Goal: Task Accomplishment & Management: Manage account settings

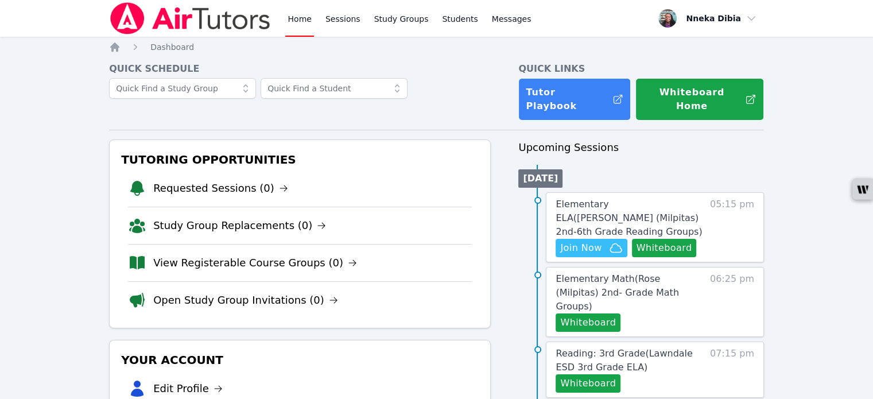
click at [568, 241] on span "Join Now" at bounding box center [580, 248] width 41 height 14
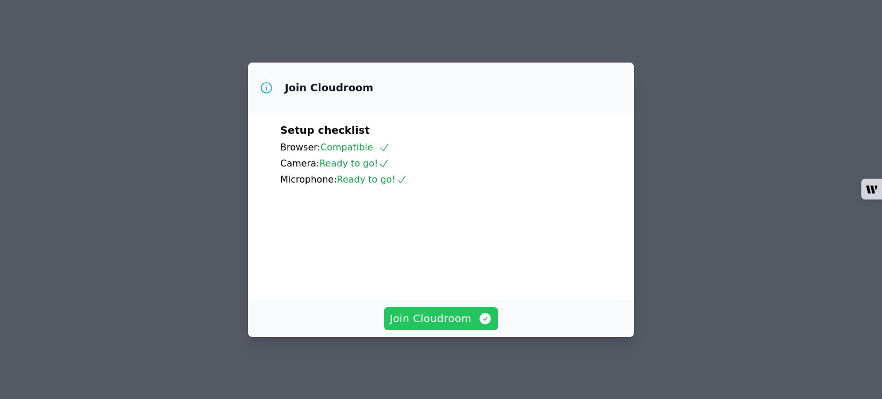
click at [440, 323] on span "Join Cloudroom" at bounding box center [441, 318] width 103 height 16
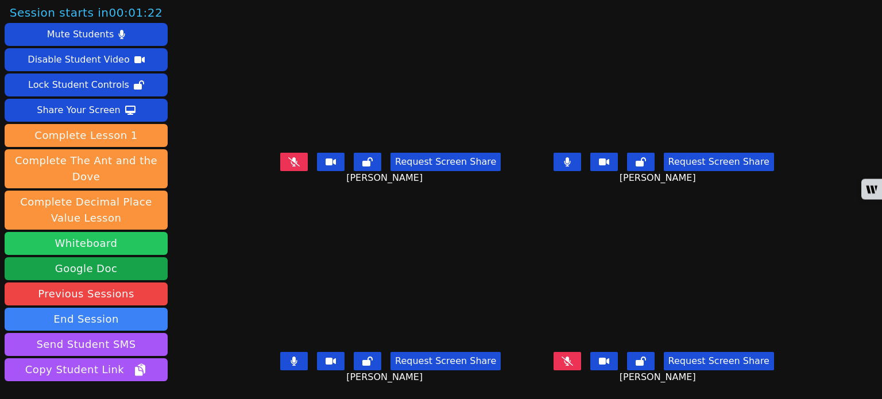
click at [146, 236] on button "Whiteboard" at bounding box center [86, 243] width 163 height 23
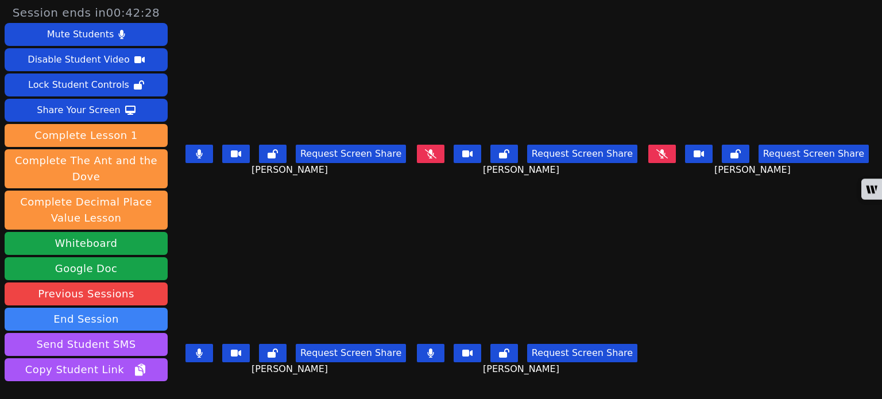
click at [197, 146] on button at bounding box center [199, 154] width 28 height 18
drag, startPoint x: 199, startPoint y: 347, endPoint x: 204, endPoint y: 321, distance: 26.5
click at [199, 348] on icon at bounding box center [199, 352] width 7 height 9
drag, startPoint x: 430, startPoint y: 348, endPoint x: 450, endPoint y: 331, distance: 26.0
click at [430, 348] on icon at bounding box center [430, 352] width 7 height 9
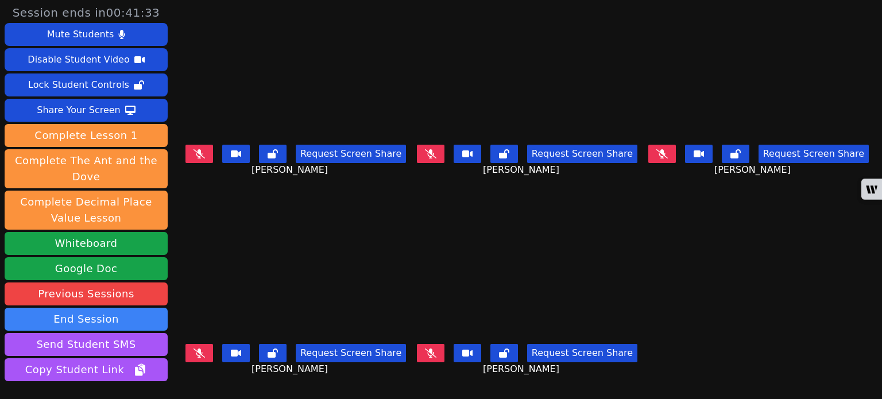
click at [425, 142] on div "Request Screen Share Aaliyah Venegas" at bounding box center [527, 163] width 224 height 46
click at [429, 155] on icon at bounding box center [430, 153] width 11 height 9
click at [665, 156] on icon at bounding box center [661, 153] width 11 height 9
click at [199, 151] on icon at bounding box center [198, 153] width 11 height 9
click at [197, 149] on icon at bounding box center [199, 153] width 7 height 9
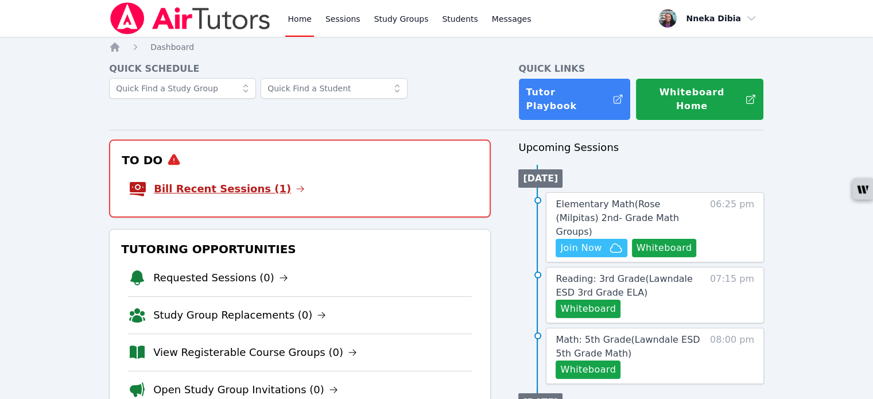
click at [269, 181] on link "Bill Recent Sessions (1)" at bounding box center [229, 189] width 151 height 16
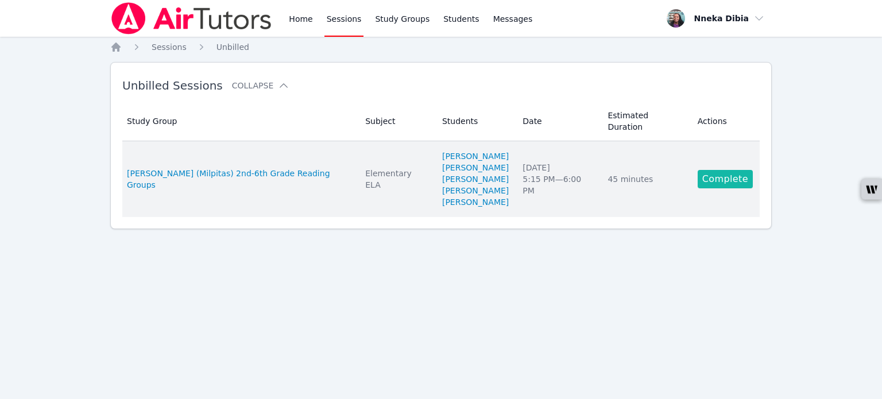
click at [721, 170] on link "Complete" at bounding box center [724, 179] width 55 height 18
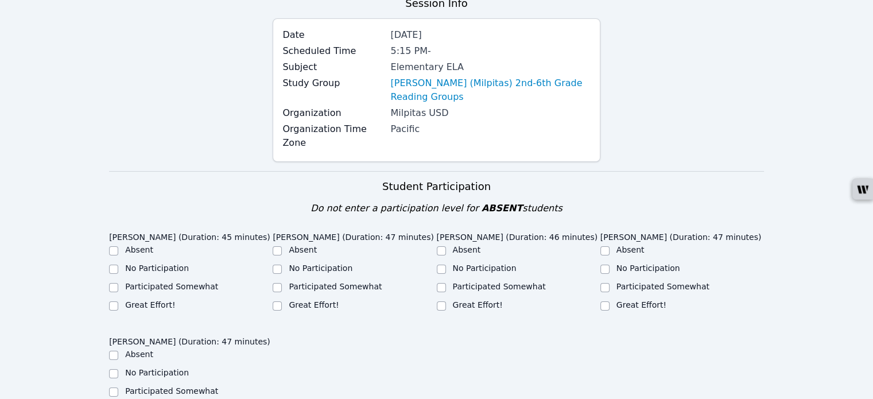
scroll to position [115, 0]
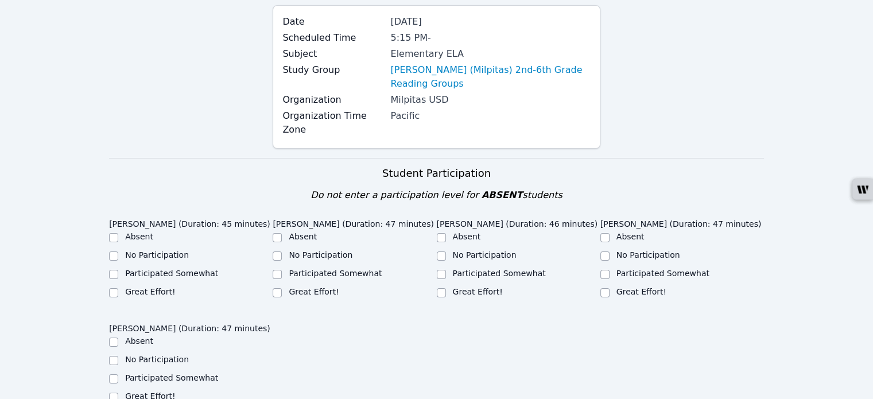
click at [109, 286] on div at bounding box center [113, 293] width 9 height 14
click at [112, 288] on input "Great Effort!" at bounding box center [113, 292] width 9 height 9
checkbox input "true"
click at [275, 288] on input "Great Effort!" at bounding box center [277, 292] width 9 height 9
checkbox input "true"
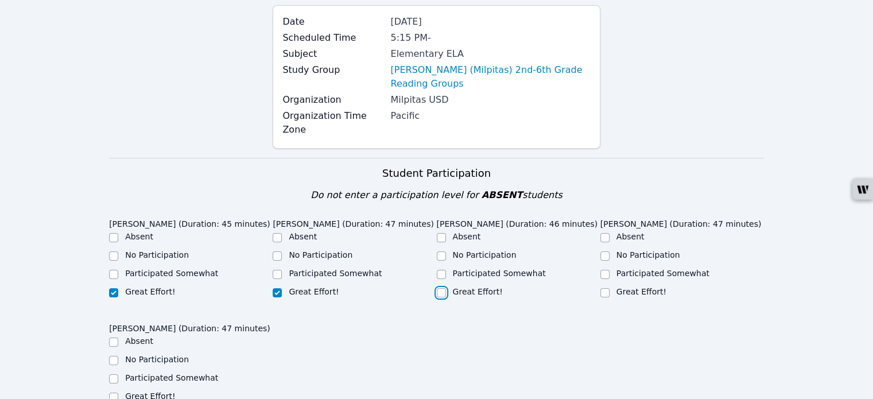
click at [443, 288] on input "Great Effort!" at bounding box center [441, 292] width 9 height 9
checkbox input "true"
click at [608, 288] on input "Great Effort!" at bounding box center [604, 292] width 9 height 9
checkbox input "true"
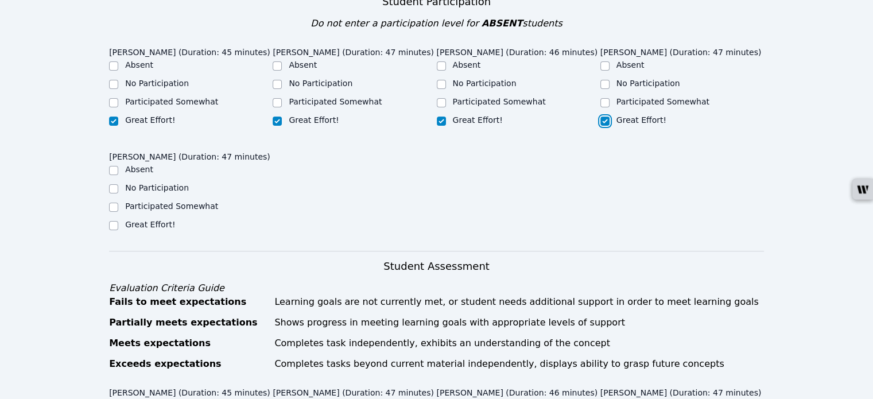
scroll to position [287, 0]
click at [110, 218] on div at bounding box center [113, 225] width 9 height 14
click at [112, 220] on input "Great Effort!" at bounding box center [113, 224] width 9 height 9
checkbox input "true"
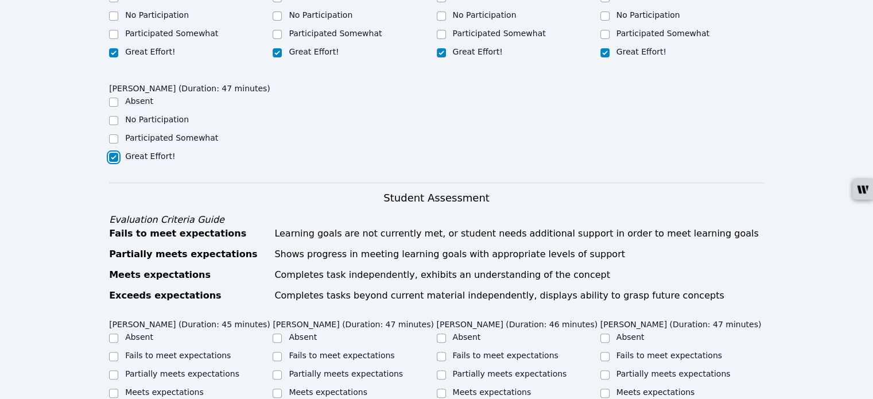
scroll to position [459, 0]
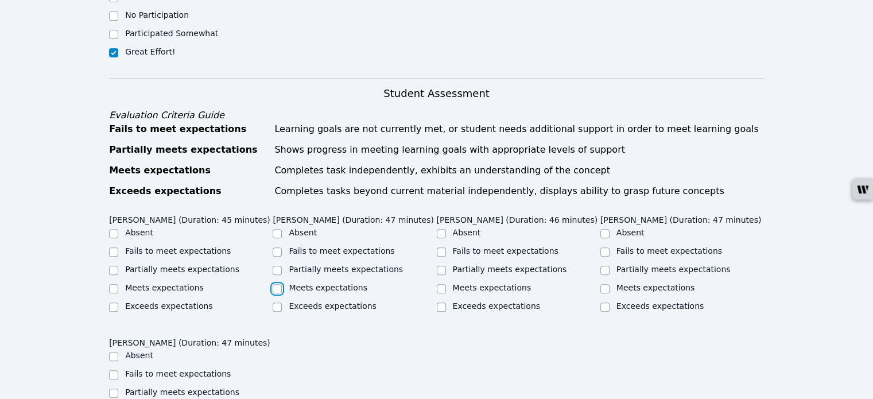
click at [279, 284] on input "Meets expectations" at bounding box center [277, 288] width 9 height 9
checkbox input "true"
click at [603, 284] on input "Meets expectations" at bounding box center [604, 288] width 9 height 9
checkbox input "true"
click at [443, 266] on input "Partially meets expectations" at bounding box center [441, 270] width 9 height 9
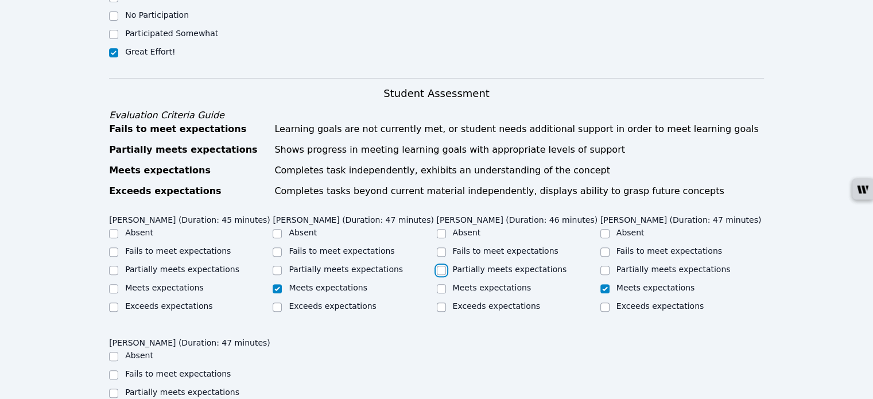
checkbox input "true"
click at [116, 284] on input "Meets expectations" at bounding box center [113, 288] width 9 height 9
checkbox input "true"
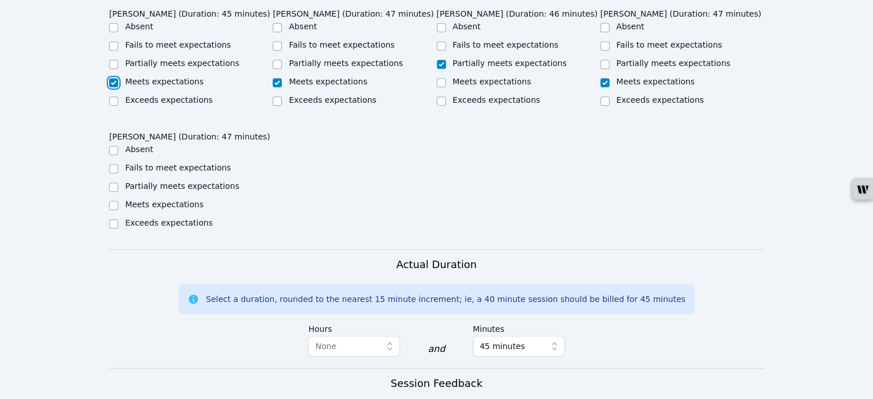
scroll to position [689, 0]
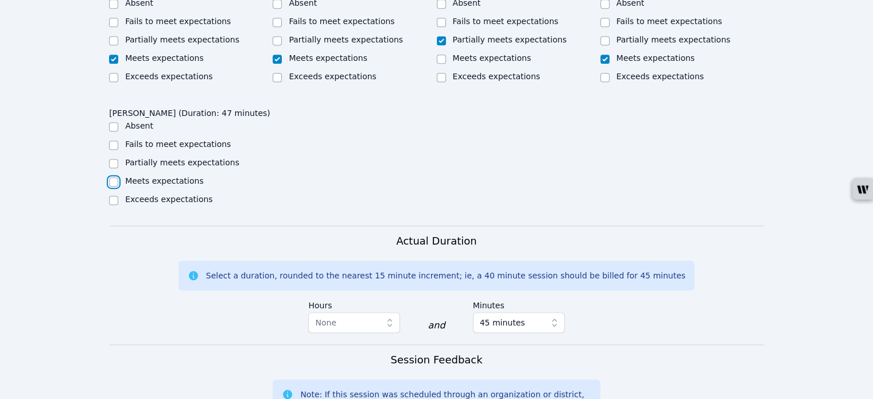
click at [116, 177] on input "Meets expectations" at bounding box center [113, 181] width 9 height 9
checkbox input "true"
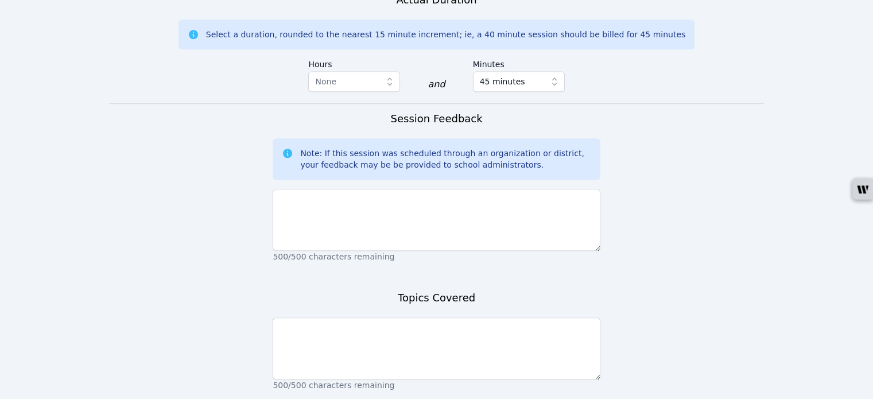
scroll to position [976, 0]
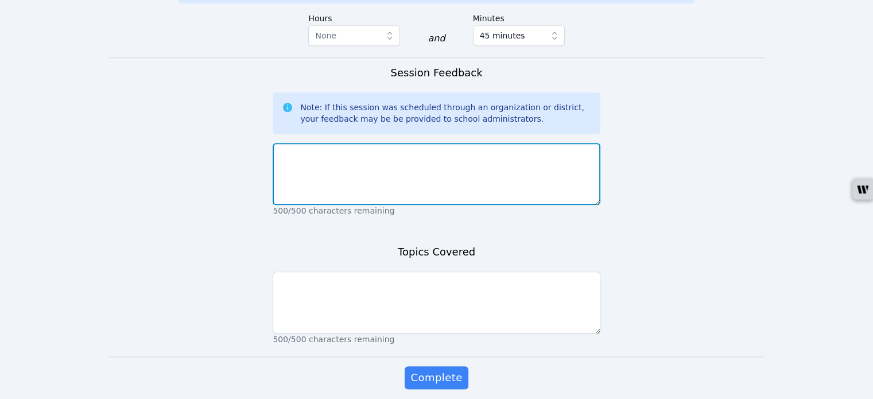
click at [371, 144] on textarea at bounding box center [436, 174] width 327 height 62
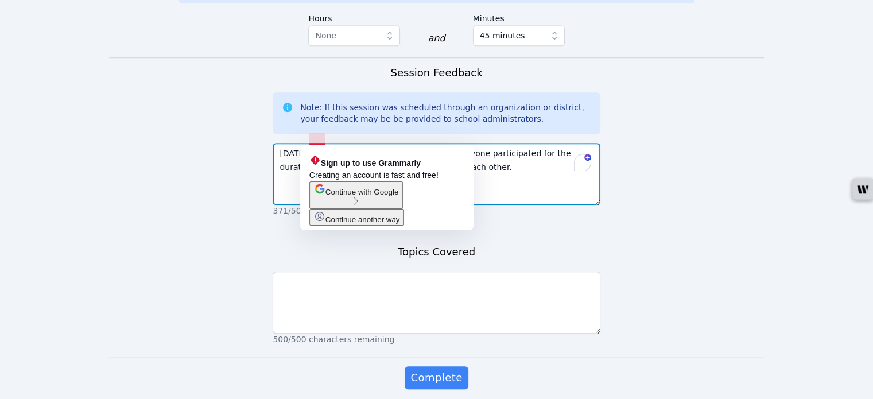
click at [312, 143] on textarea "Today, all the students were present, and everyone participated for the duratio…" at bounding box center [436, 174] width 327 height 62
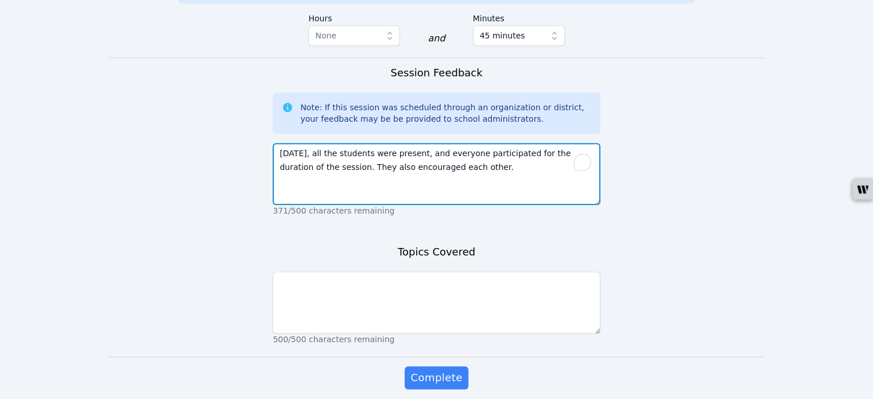
type textarea "Today, all the students were present, and everyone participated for the duratio…"
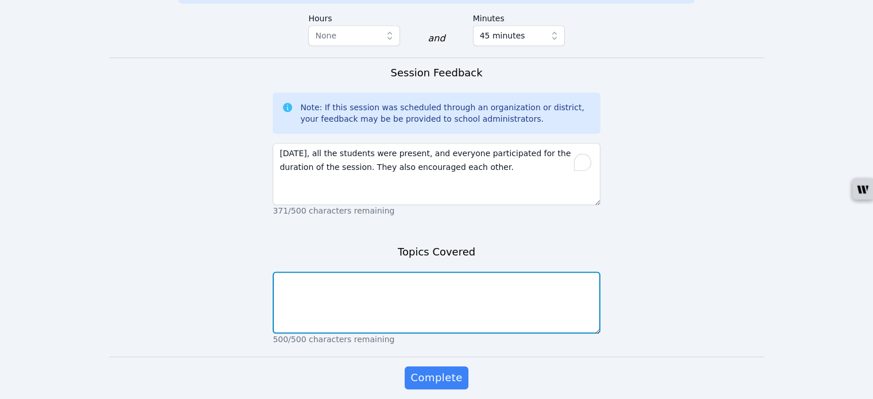
click at [332, 271] on textarea at bounding box center [436, 302] width 327 height 62
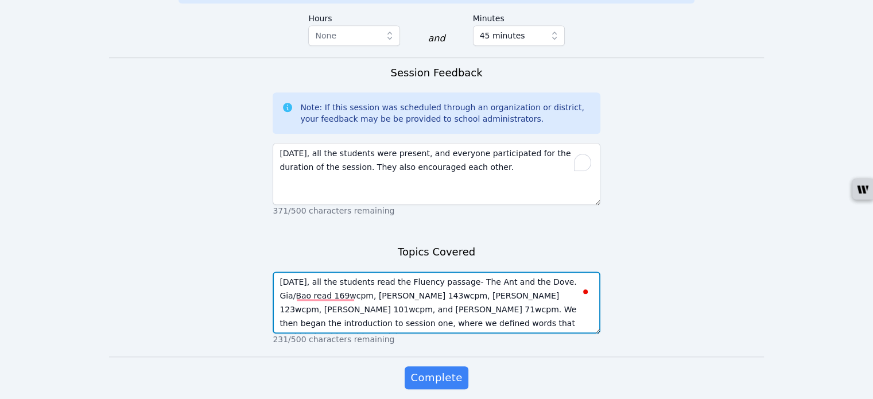
type textarea "Today, all the students read the Fluency passage- The Ant and the Dove. Gia/Bao…"
drag, startPoint x: 278, startPoint y: 254, endPoint x: 377, endPoint y: 307, distance: 111.9
click at [377, 307] on div "Today, all the students read the Fluency passage- The Ant and the Dove. Gia/Bao…" at bounding box center [436, 306] width 327 height 78
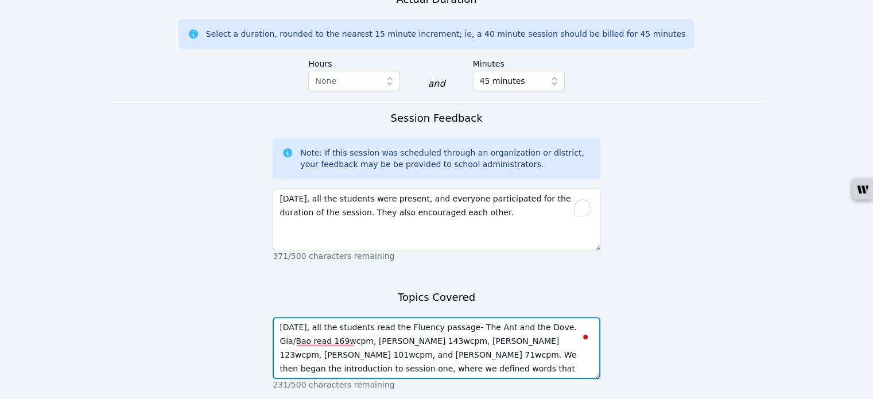
scroll to position [918, 0]
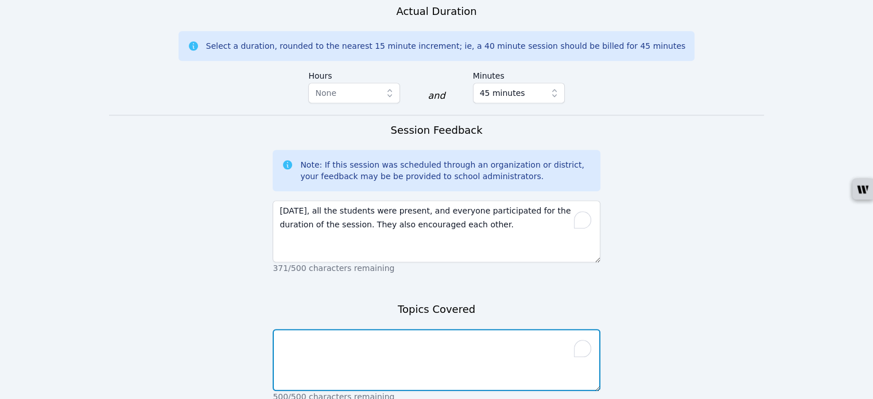
paste textarea "Today, all the students read the fluency passage—The Ant and the Dove. Gia/Bao …"
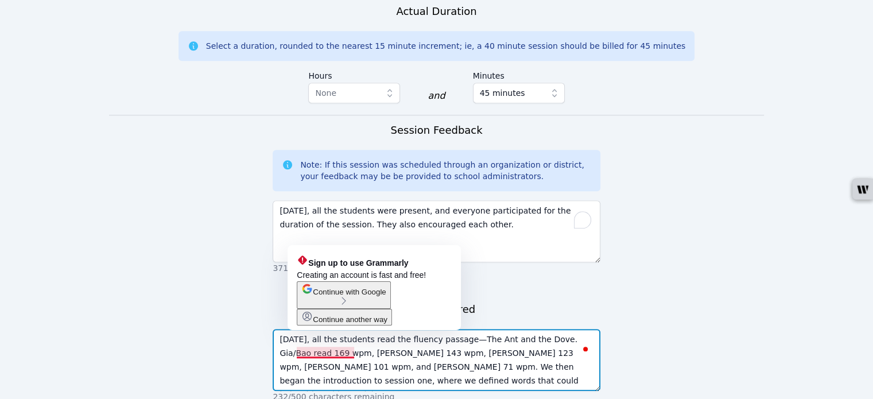
click at [329, 351] on textarea "Today, all the students read the fluency passage—The Ant and the Dove. Gia/Bao …" at bounding box center [436, 360] width 327 height 62
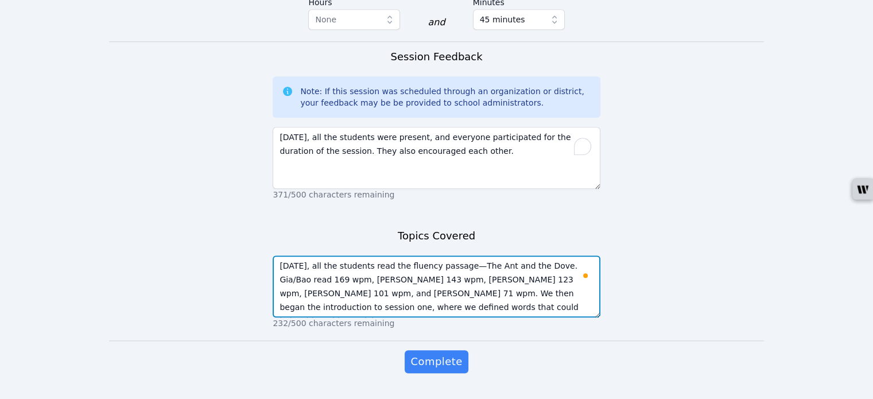
scroll to position [992, 0]
click at [384, 273] on textarea "Today, all the students read the fluency passage—The Ant and the Dove. Gia/Bao …" at bounding box center [436, 286] width 327 height 62
type textarea "Today, all the students read the fluency passage—The Ant and the Dove. Gia/Bao …"
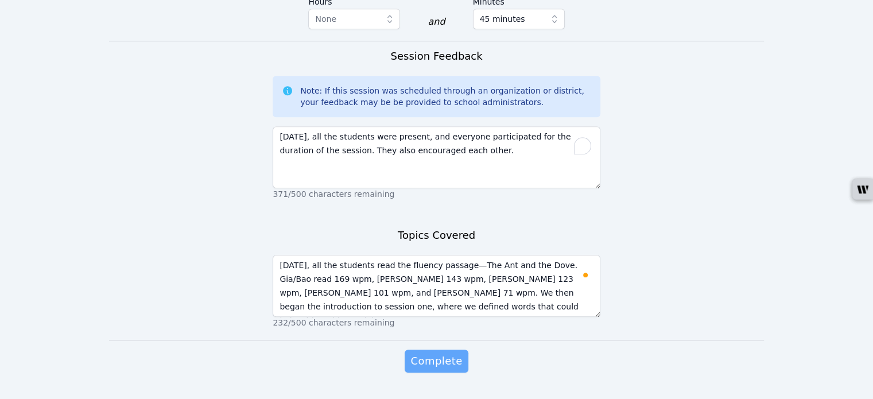
click at [426, 353] on span "Complete" at bounding box center [436, 361] width 52 height 16
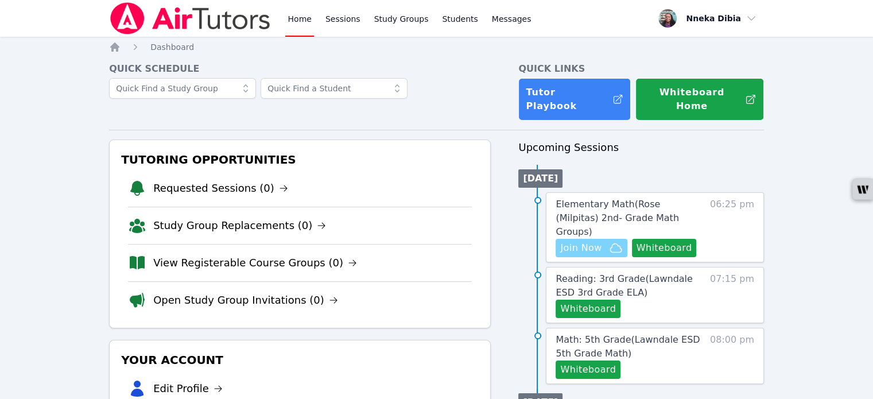
click at [595, 241] on span "Join Now" at bounding box center [580, 248] width 41 height 14
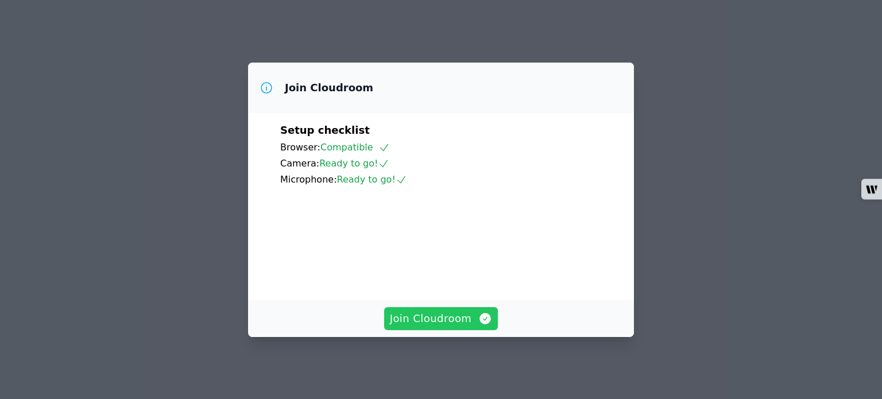
click at [469, 323] on span "Join Cloudroom" at bounding box center [441, 318] width 103 height 16
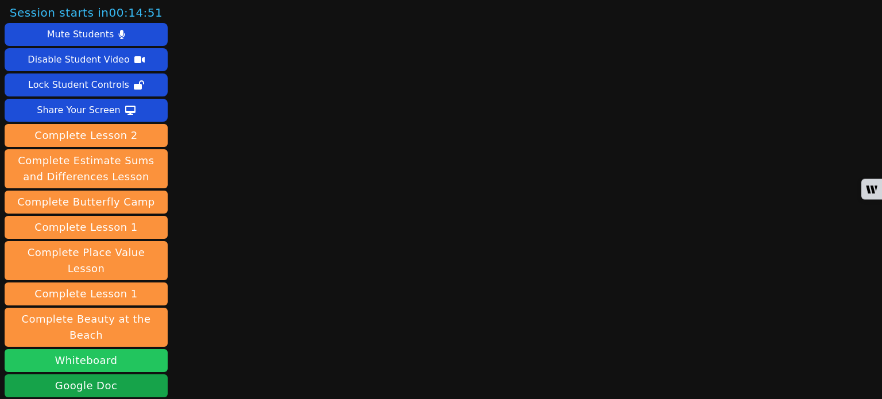
click at [106, 349] on button "Whiteboard" at bounding box center [86, 360] width 163 height 23
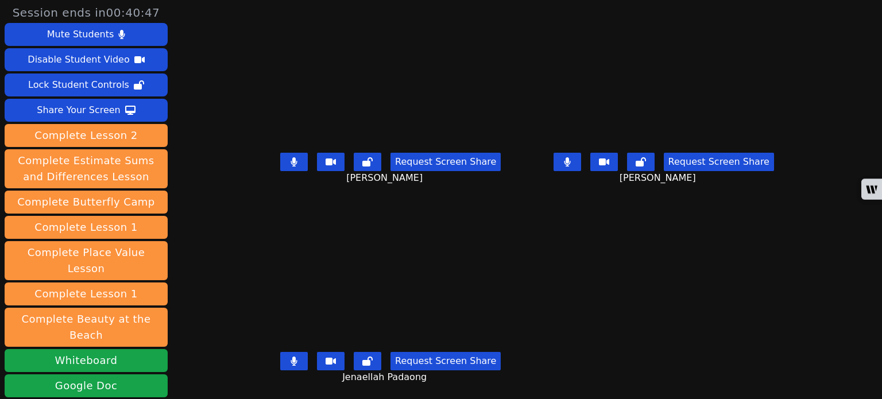
click at [570, 160] on icon at bounding box center [567, 161] width 6 height 9
click at [288, 360] on icon at bounding box center [293, 360] width 11 height 9
click at [280, 161] on button at bounding box center [294, 162] width 28 height 18
click at [570, 162] on icon at bounding box center [567, 161] width 7 height 9
drag, startPoint x: 289, startPoint y: 364, endPoint x: 315, endPoint y: 313, distance: 58.0
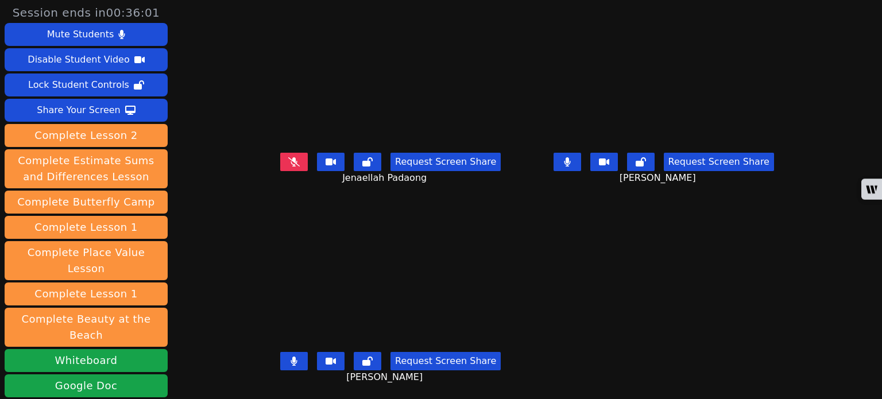
click at [289, 364] on button at bounding box center [294, 361] width 28 height 18
drag, startPoint x: 566, startPoint y: 165, endPoint x: 561, endPoint y: 169, distance: 7.0
click at [566, 164] on button at bounding box center [567, 162] width 28 height 18
click at [291, 365] on icon at bounding box center [294, 360] width 6 height 9
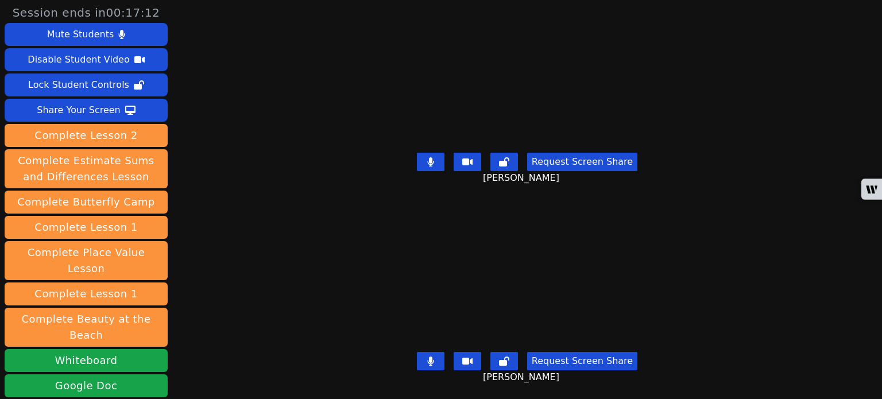
click at [422, 352] on button at bounding box center [431, 361] width 28 height 18
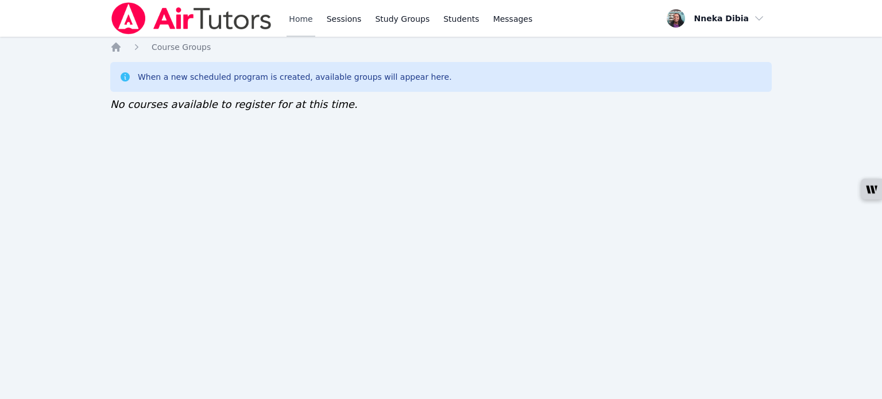
click at [305, 24] on link "Home" at bounding box center [300, 18] width 28 height 37
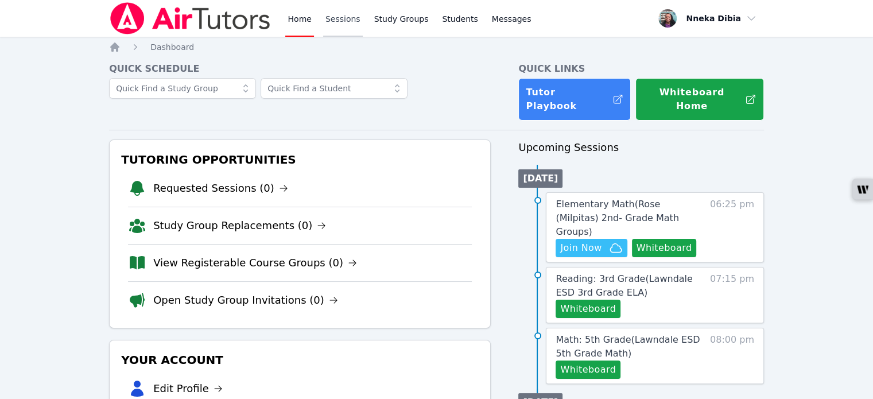
click at [340, 13] on link "Sessions" at bounding box center [343, 18] width 40 height 37
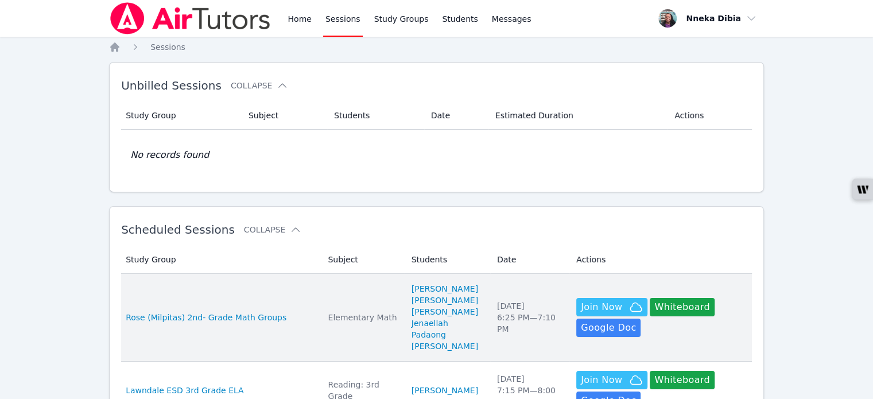
click at [328, 317] on div "Elementary Math" at bounding box center [362, 317] width 69 height 11
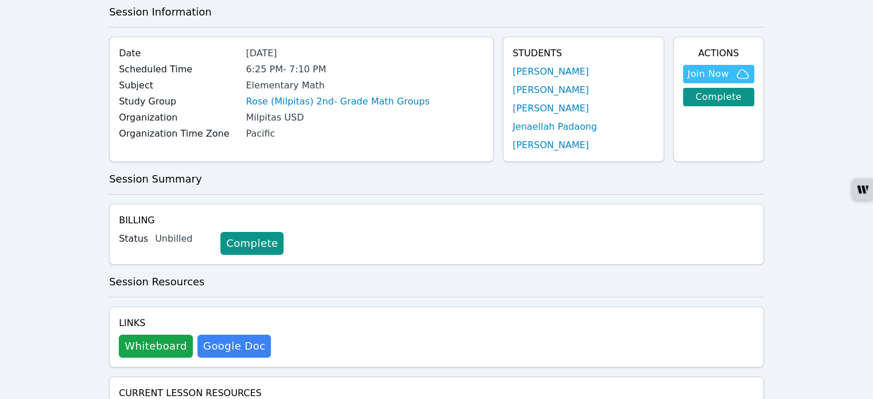
scroll to position [57, 0]
click at [516, 68] on link "[PERSON_NAME]" at bounding box center [550, 72] width 76 height 14
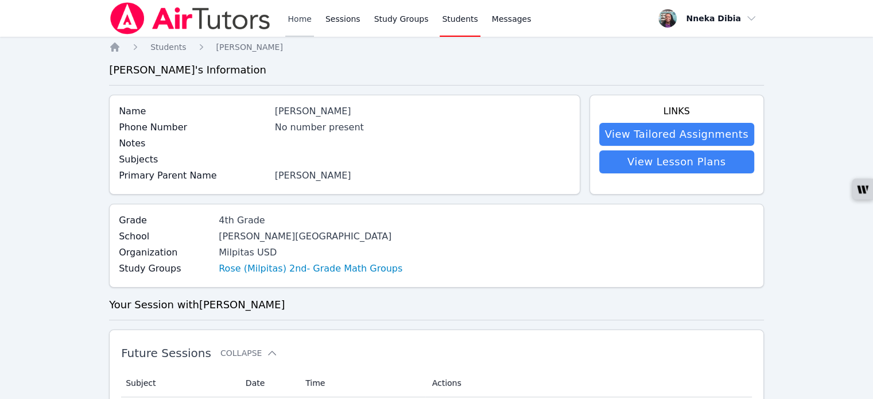
click at [291, 21] on link "Home" at bounding box center [299, 18] width 28 height 37
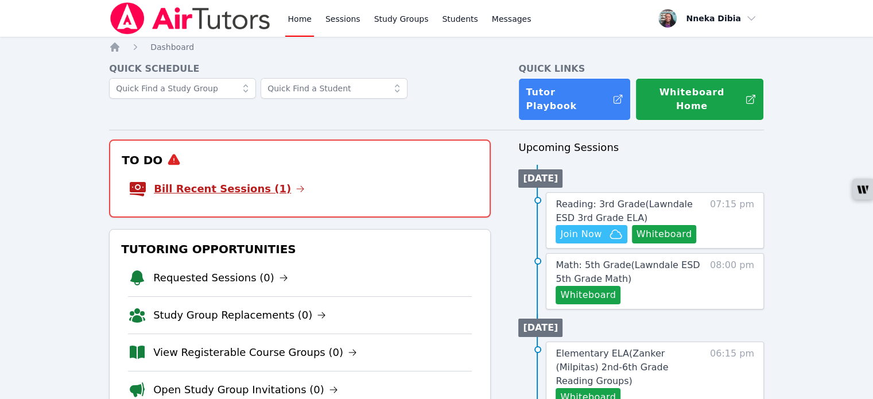
click at [234, 181] on link "Bill Recent Sessions (1)" at bounding box center [229, 189] width 151 height 16
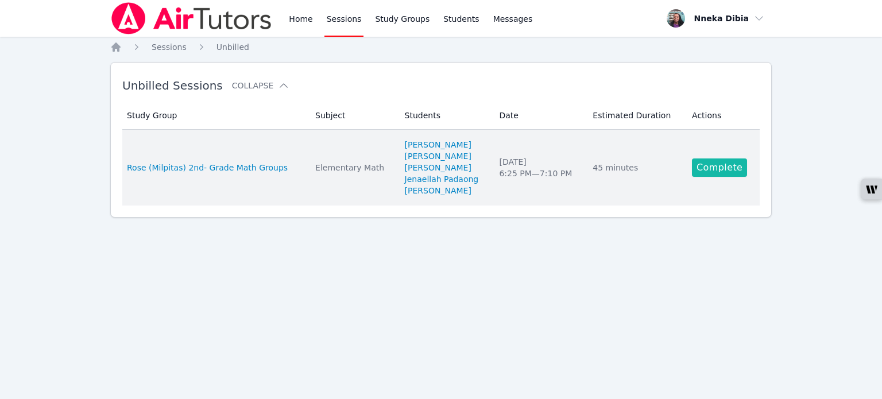
click at [717, 166] on link "Complete" at bounding box center [719, 167] width 55 height 18
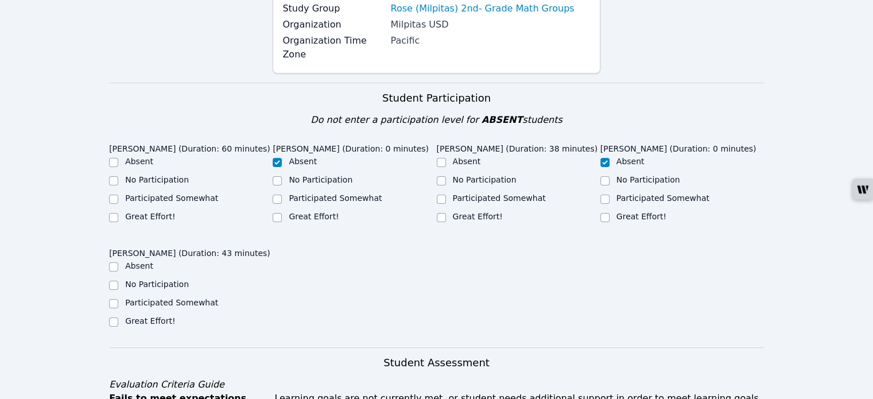
scroll to position [230, 0]
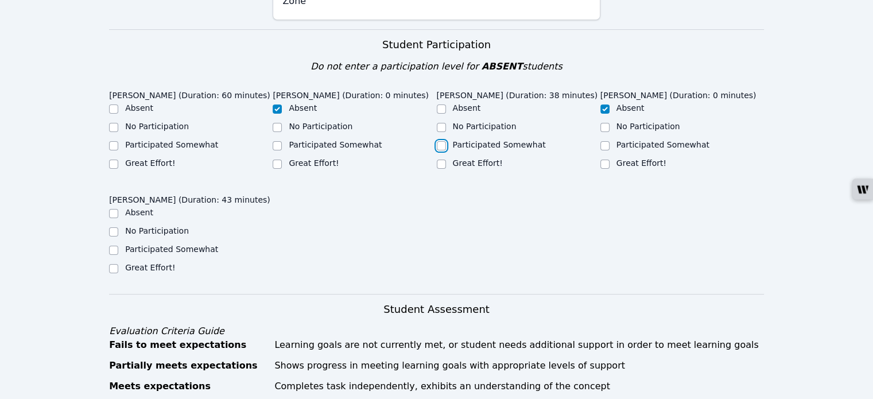
click at [438, 141] on input "Participated Somewhat" at bounding box center [441, 145] width 9 height 9
checkbox input "true"
click at [117, 123] on input "No Participation" at bounding box center [113, 127] width 9 height 9
checkbox input "true"
click at [113, 235] on input "No Participation" at bounding box center [113, 231] width 9 height 9
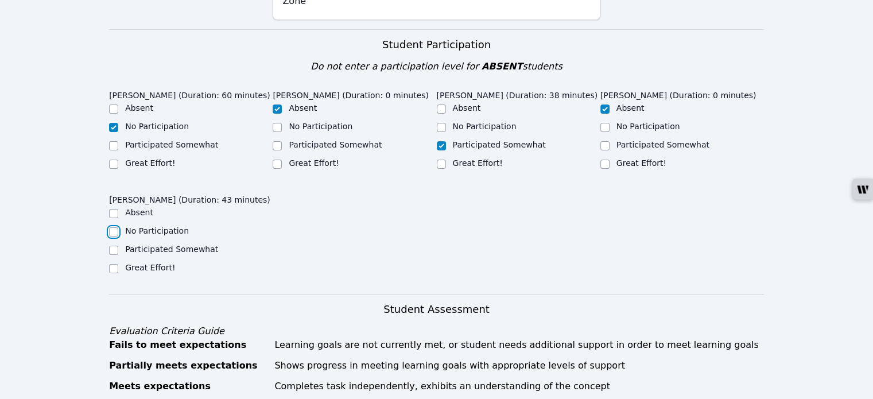
checkbox input "true"
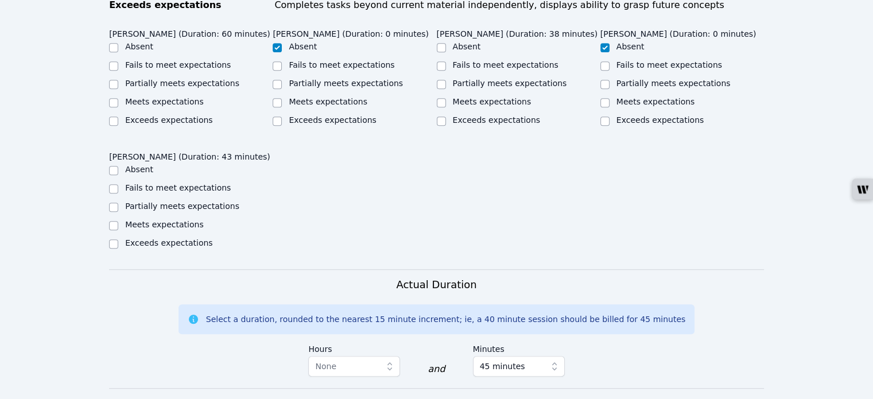
scroll to position [517, 0]
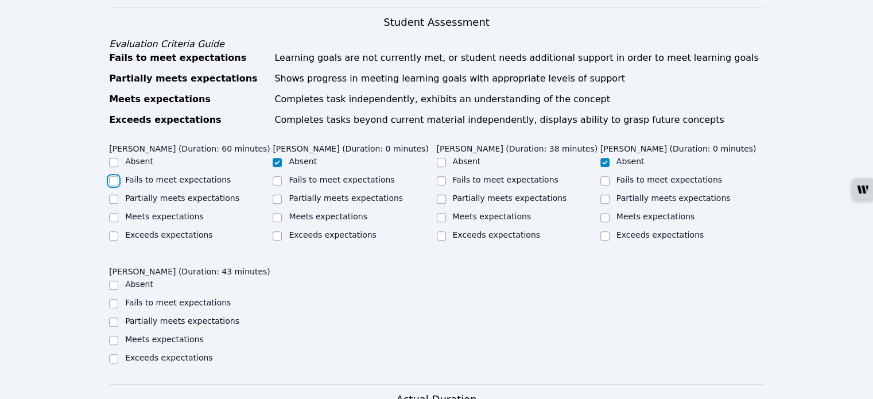
click at [115, 181] on input "Fails to meet expectations" at bounding box center [113, 180] width 9 height 9
checkbox input "true"
click at [437, 200] on input "Partially meets expectations" at bounding box center [441, 199] width 9 height 9
checkbox input "true"
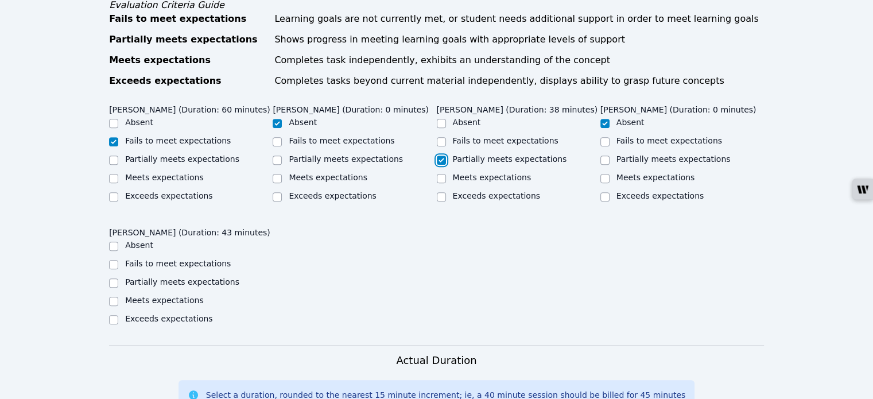
scroll to position [574, 0]
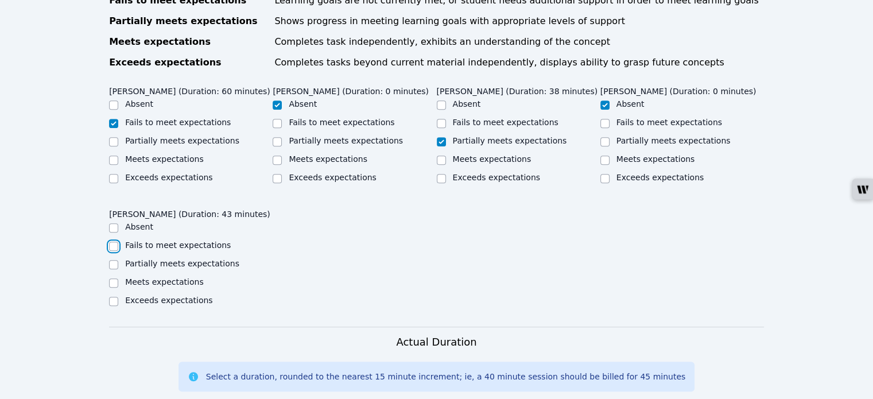
click at [114, 251] on input "Fails to meet expectations" at bounding box center [113, 246] width 9 height 9
checkbox input "true"
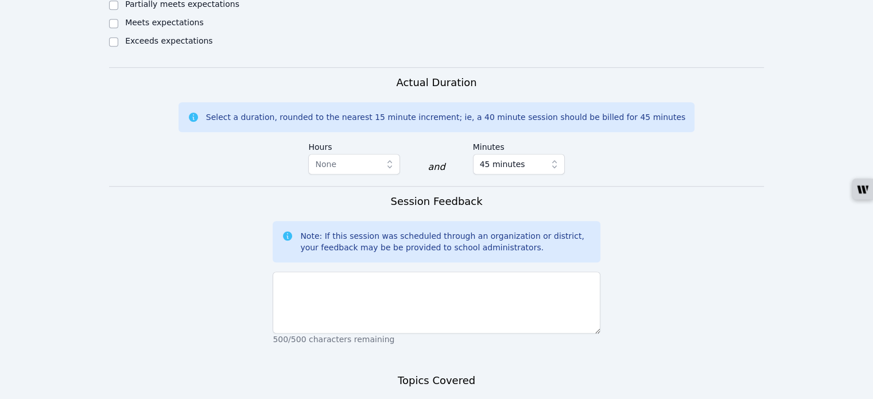
scroll to position [861, 0]
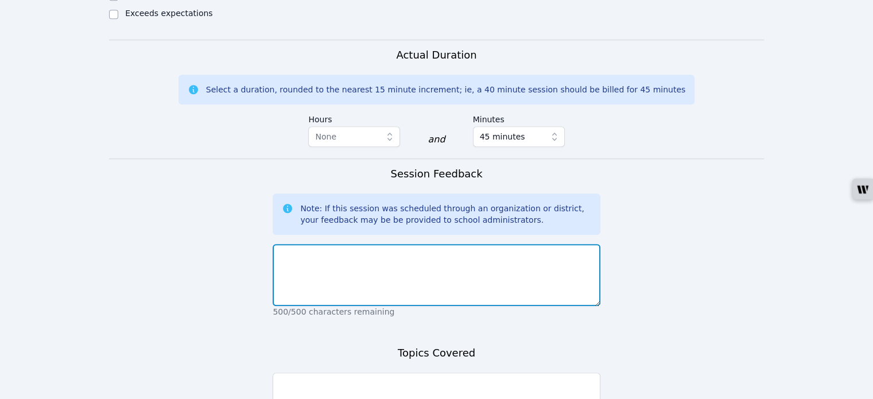
click at [347, 279] on textarea at bounding box center [436, 275] width 327 height 62
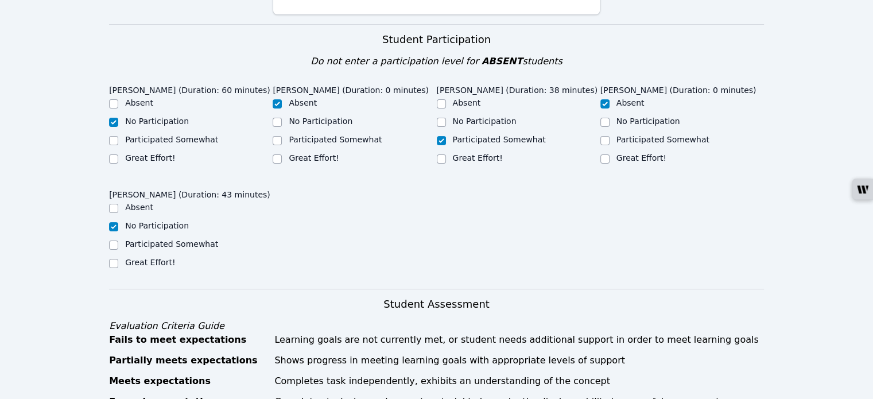
scroll to position [230, 0]
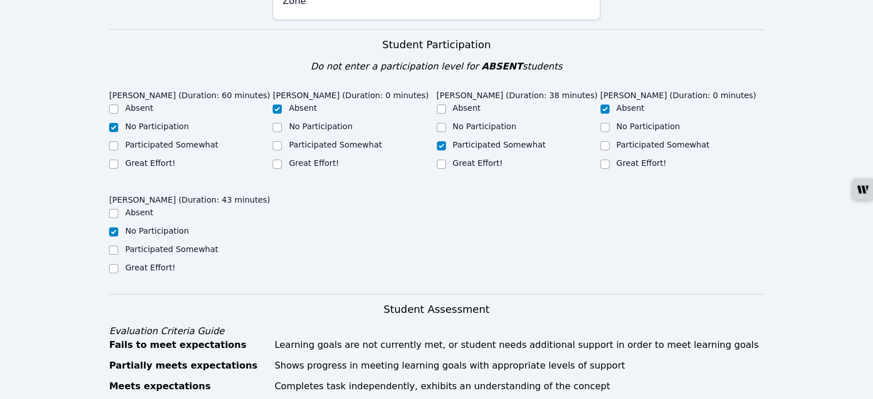
type textarea "Today Mateo and Damien spent the majority of the session scribbling on the boar…"
click at [112, 251] on input "Participated Somewhat" at bounding box center [113, 250] width 9 height 9
checkbox input "true"
checkbox input "false"
click at [112, 141] on input "Participated Somewhat" at bounding box center [113, 145] width 9 height 9
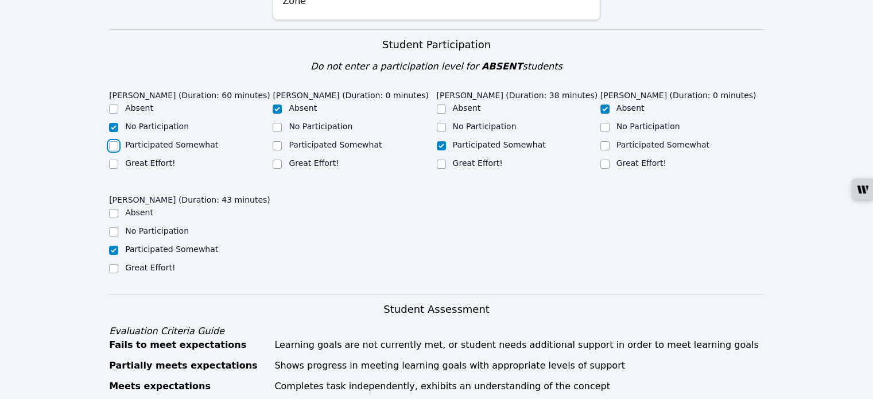
checkbox input "true"
checkbox input "false"
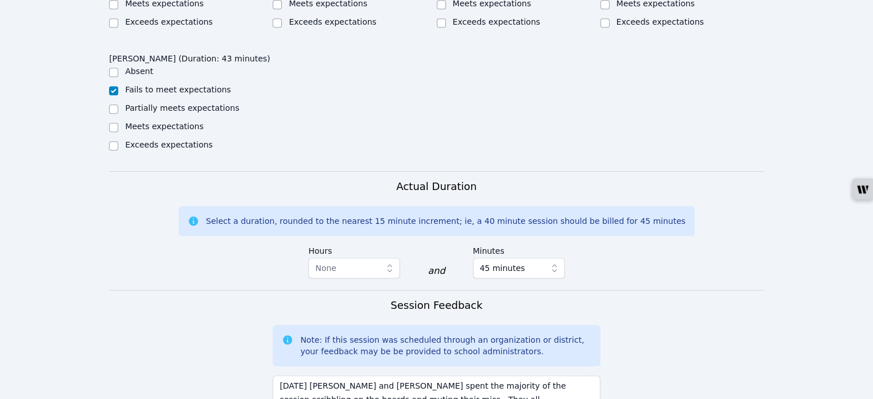
scroll to position [976, 0]
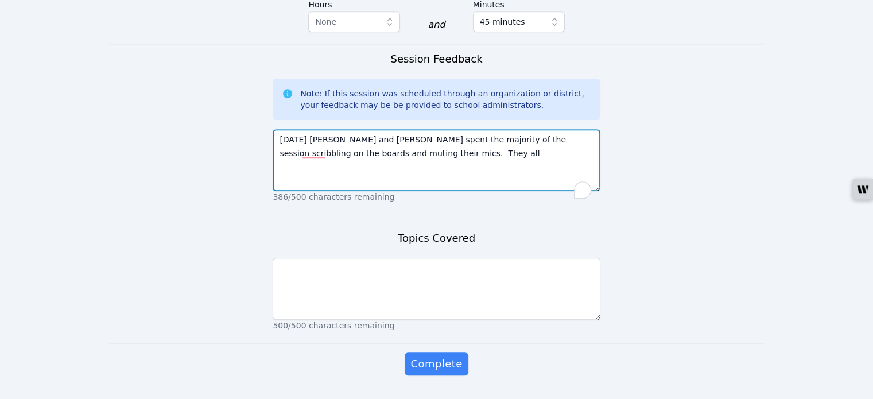
click at [387, 169] on textarea "Today Mateo and Damien spent the majority of the session scribbling on the boar…" at bounding box center [436, 160] width 327 height 62
type textarea "Today Mateo and Damien spent the majority of the session scribbling on the boar…"
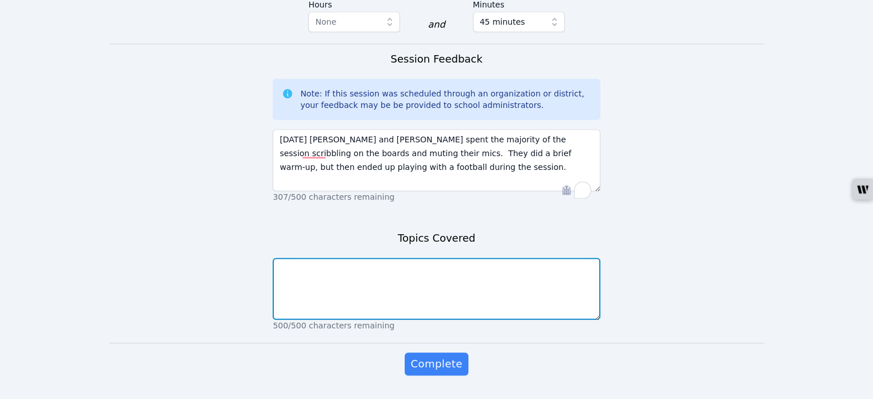
click at [301, 307] on textarea at bounding box center [436, 289] width 327 height 62
type textarea "A brief introduction to Estimation."
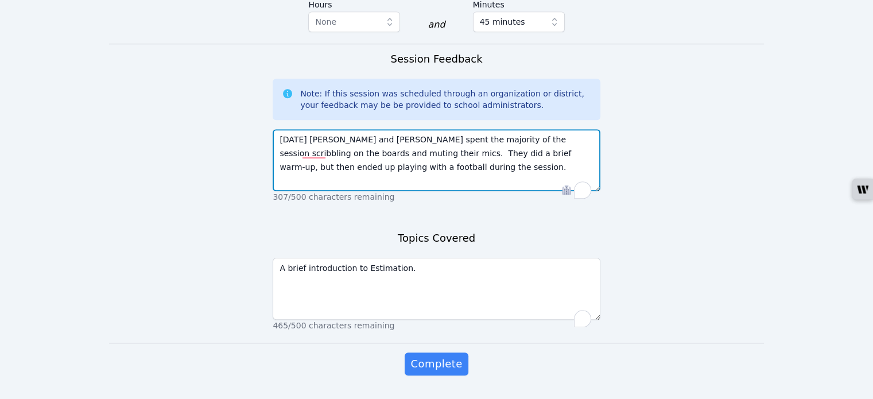
drag, startPoint x: 356, startPoint y: 186, endPoint x: 277, endPoint y: 154, distance: 84.9
click at [277, 154] on textarea "Today Mateo and Damien spent the majority of the session scribbling on the boar…" at bounding box center [436, 160] width 327 height 62
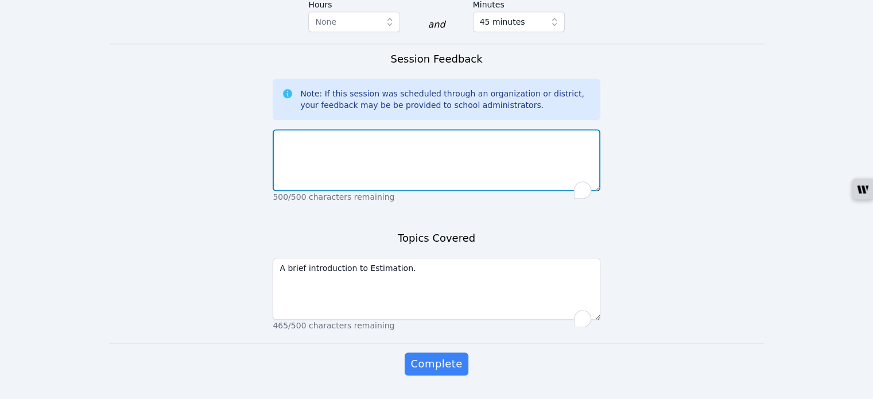
paste textarea "Today Mateo and Damien spent the majority of the session scribbling on the boar…"
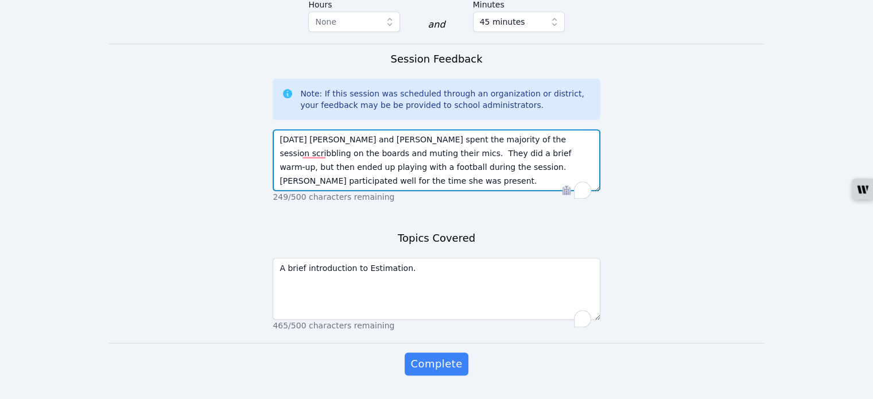
type textarea "Today Mateo and Damien spent the majority of the session scribbling on the boar…"
drag, startPoint x: 554, startPoint y: 178, endPoint x: 270, endPoint y: 152, distance: 284.8
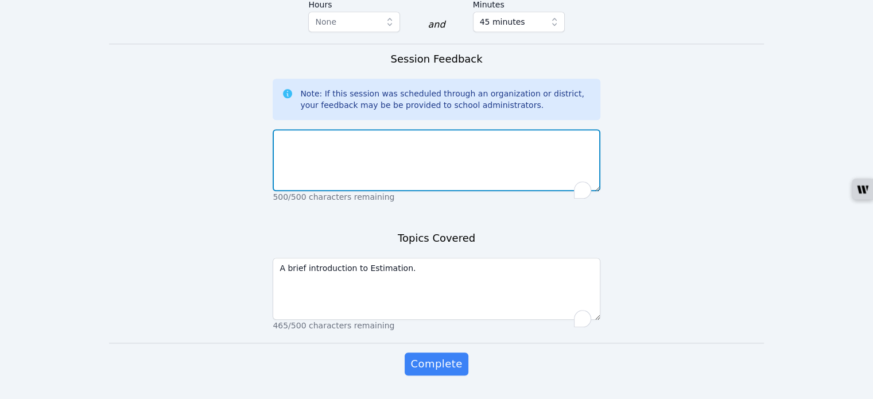
paste textarea "[DATE] [PERSON_NAME] and [PERSON_NAME] spent the majority of the session scribb…"
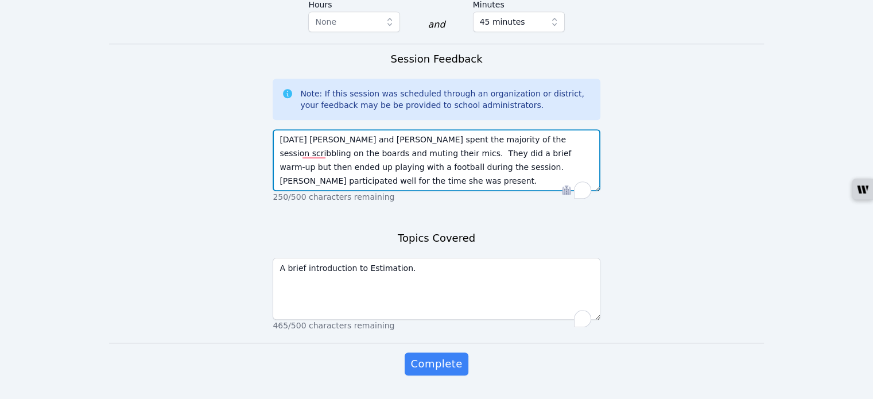
type textarea "[DATE] [PERSON_NAME] and [PERSON_NAME] spent the majority of the session scribb…"
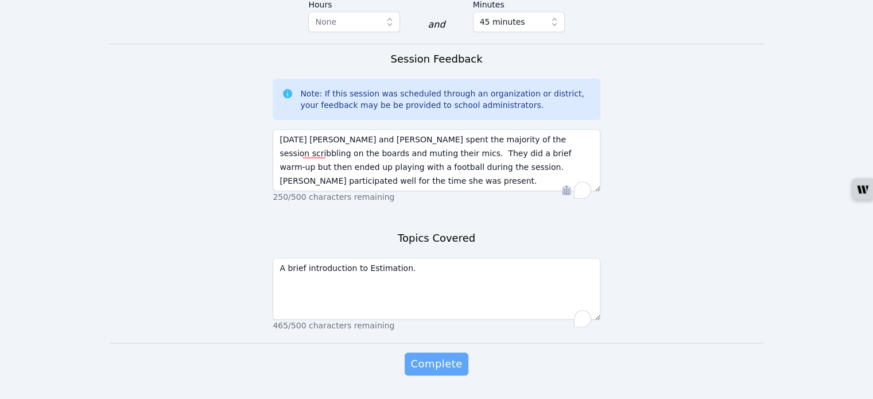
click at [436, 371] on span "Complete" at bounding box center [436, 364] width 52 height 16
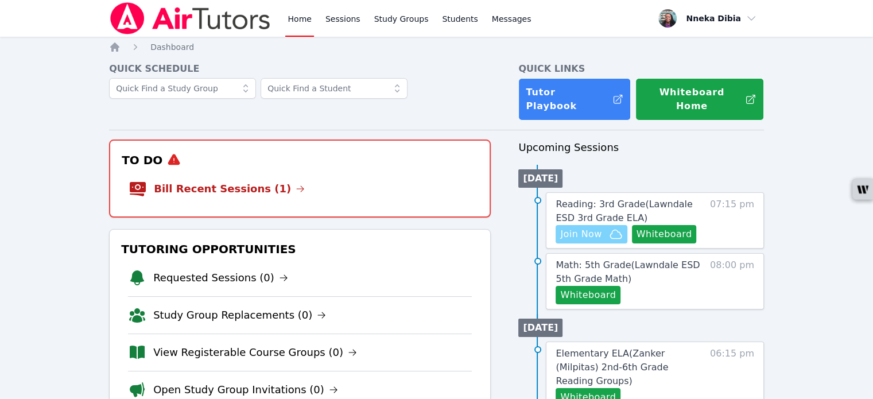
click at [580, 227] on span "Join Now" at bounding box center [580, 234] width 41 height 14
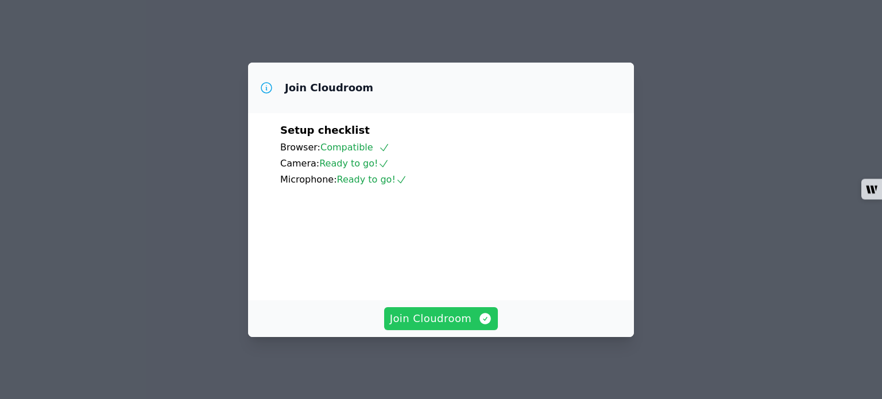
click at [460, 324] on span "Join Cloudroom" at bounding box center [441, 318] width 103 height 16
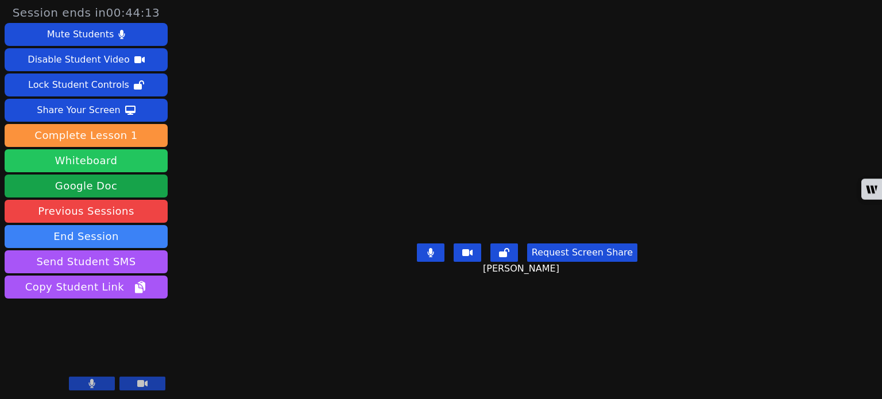
click at [122, 157] on button "Whiteboard" at bounding box center [86, 160] width 163 height 23
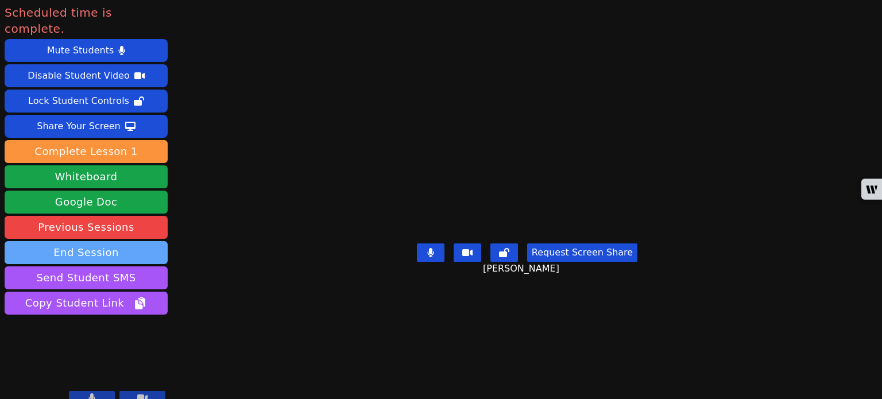
click at [129, 241] on button "End Session" at bounding box center [86, 252] width 163 height 23
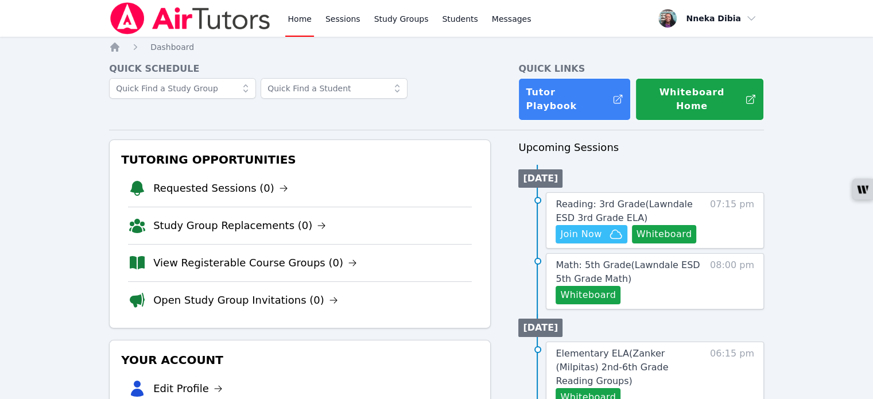
click at [619, 199] on span "Reading: 3rd Grade ( Lawndale ESD 3rd Grade ELA )" at bounding box center [624, 211] width 137 height 25
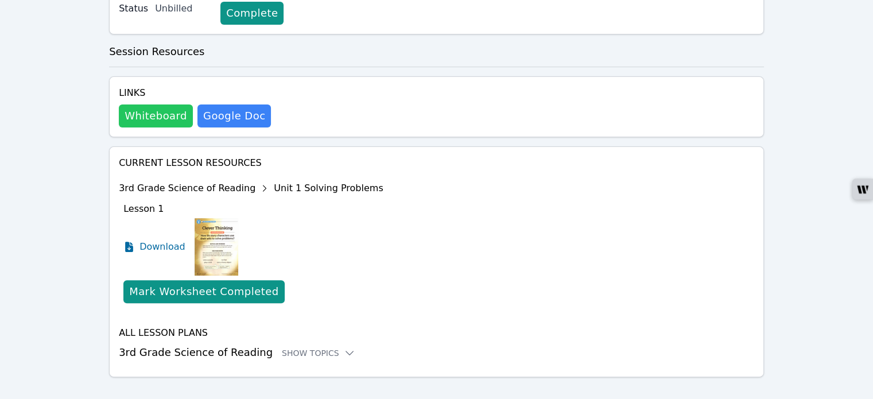
scroll to position [308, 0]
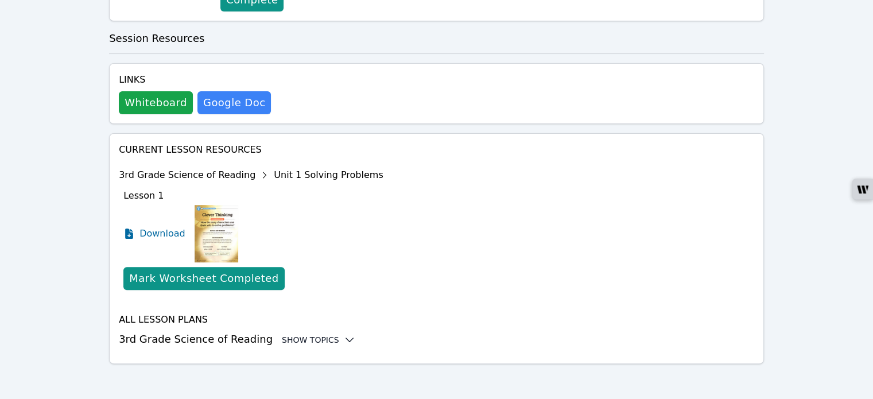
click at [308, 337] on div "Show Topics" at bounding box center [318, 339] width 73 height 11
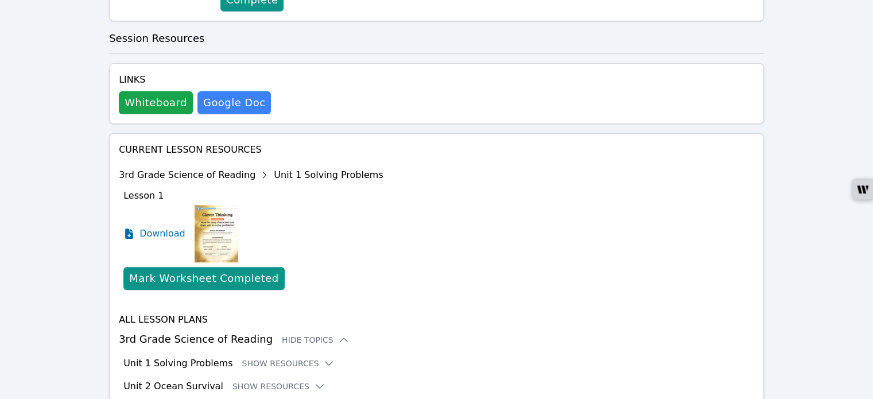
scroll to position [366, 0]
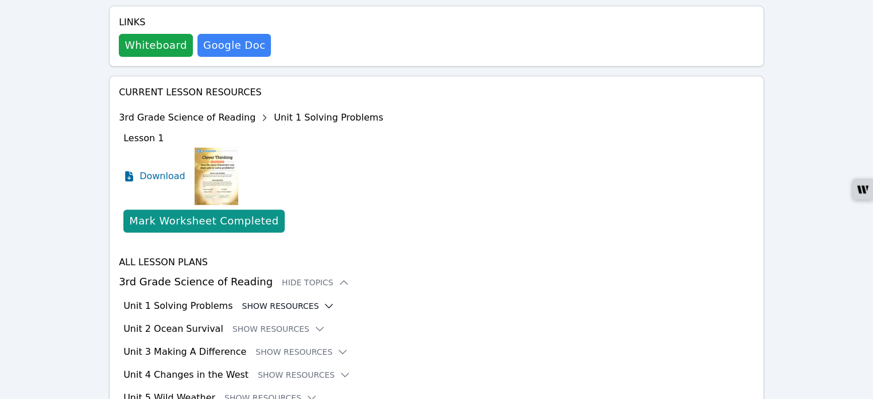
click at [323, 305] on icon at bounding box center [328, 305] width 11 height 11
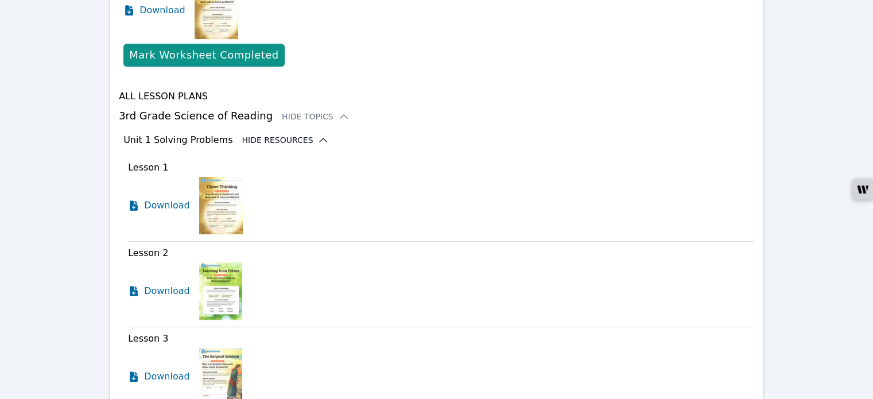
scroll to position [538, 0]
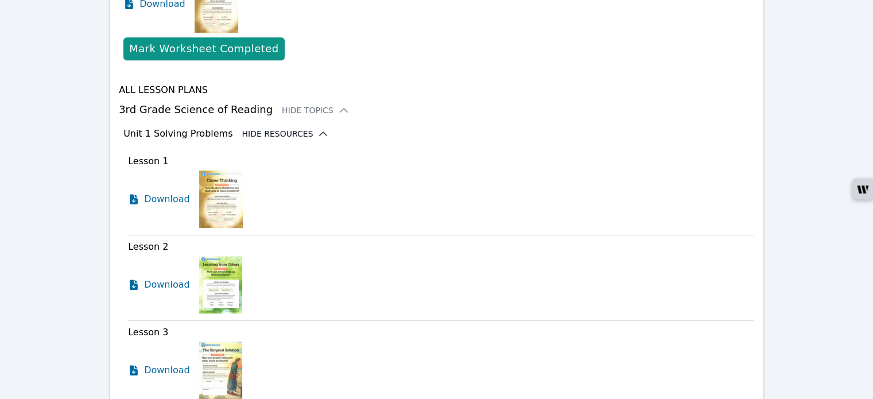
click at [5, 216] on div "Home Sessions Study Groups Students Messages Open user menu Nneka Dibia Open ma…" at bounding box center [436, 147] width 873 height 1370
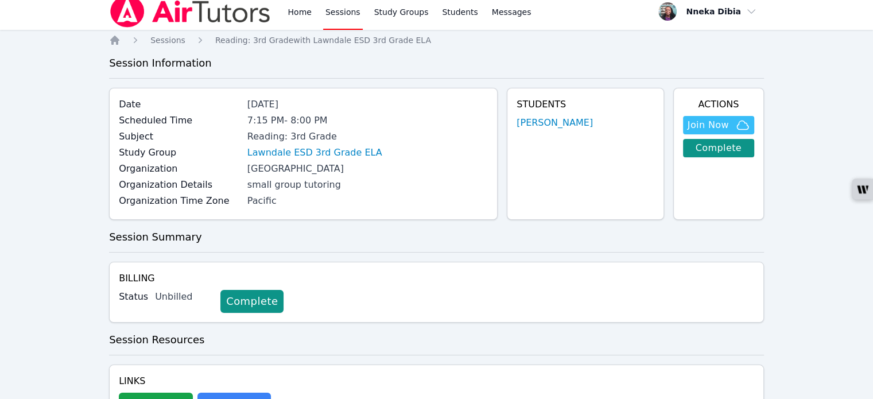
scroll to position [0, 0]
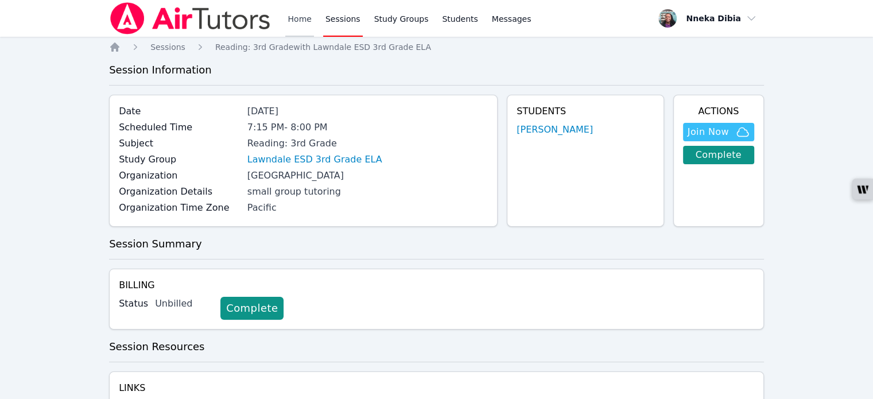
click at [299, 19] on link "Home" at bounding box center [299, 18] width 28 height 37
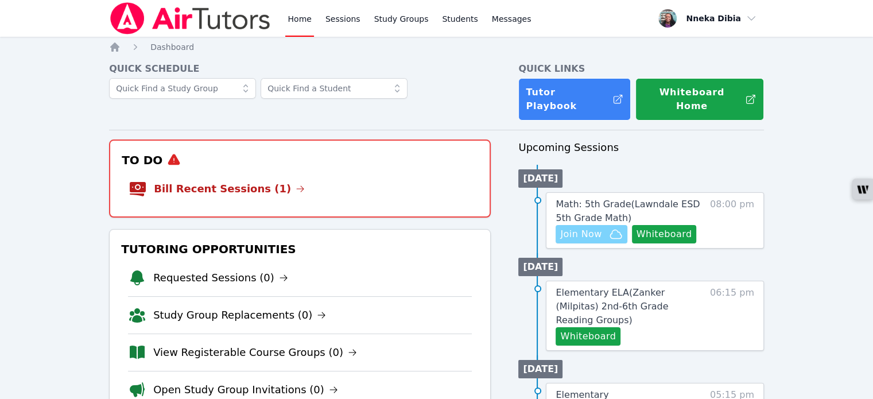
click at [583, 227] on span "Join Now" at bounding box center [580, 234] width 41 height 14
click at [339, 19] on link "Sessions" at bounding box center [343, 18] width 40 height 37
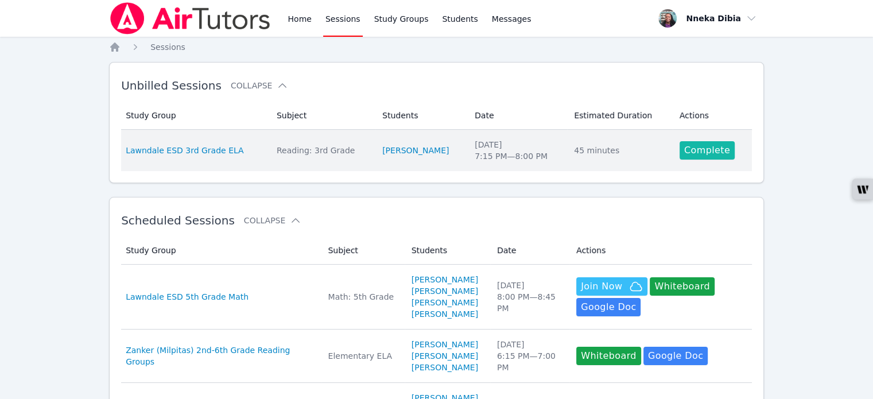
click at [694, 153] on link "Complete" at bounding box center [706, 150] width 55 height 18
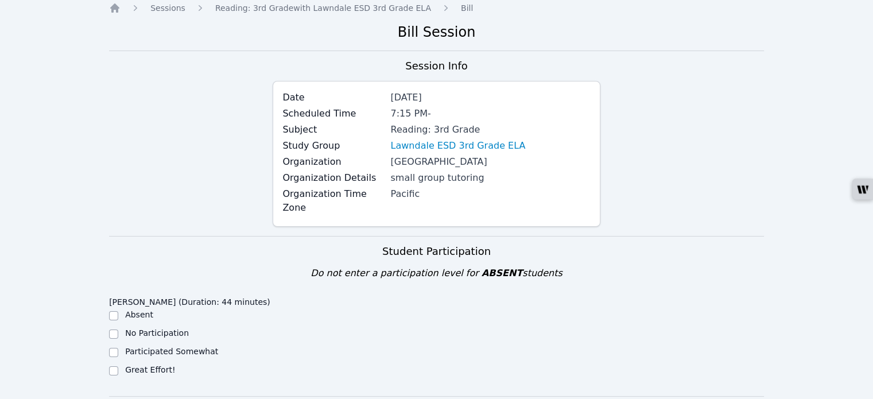
scroll to position [57, 0]
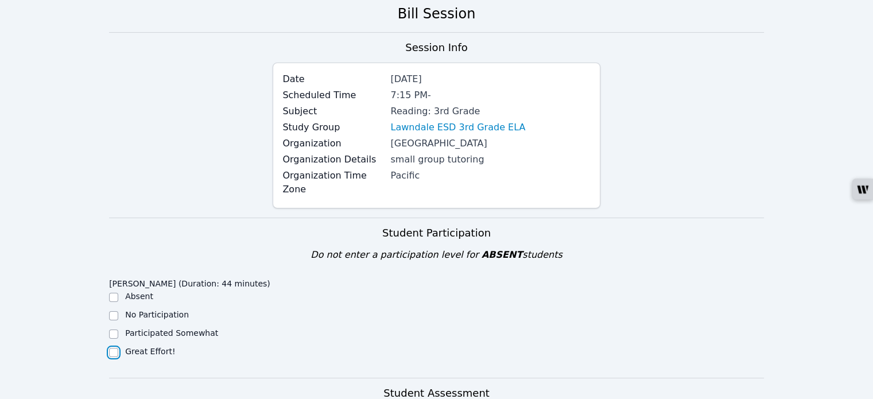
click at [110, 348] on input "Great Effort!" at bounding box center [113, 352] width 9 height 9
checkbox input "true"
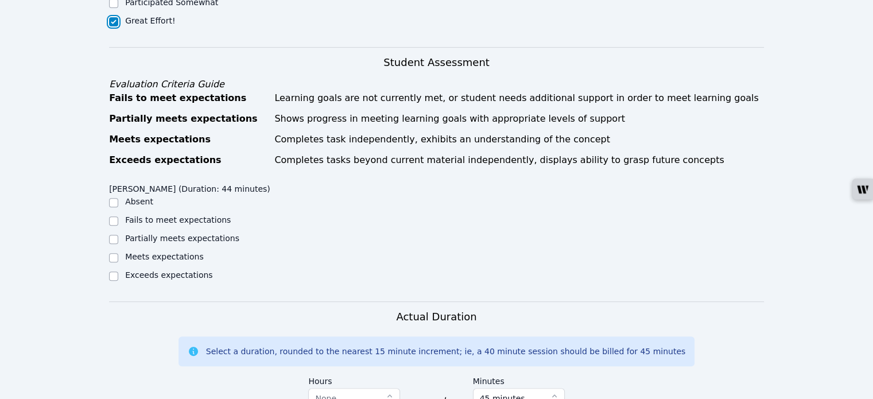
scroll to position [402, 0]
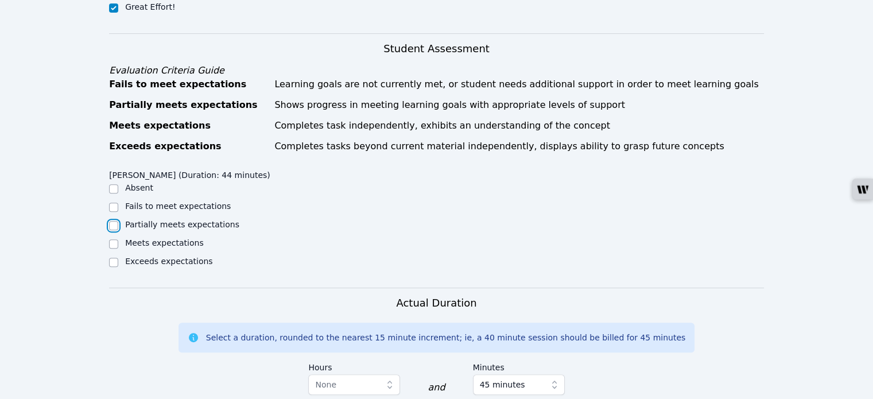
click at [117, 221] on input "Partially meets expectations" at bounding box center [113, 225] width 9 height 9
checkbox input "true"
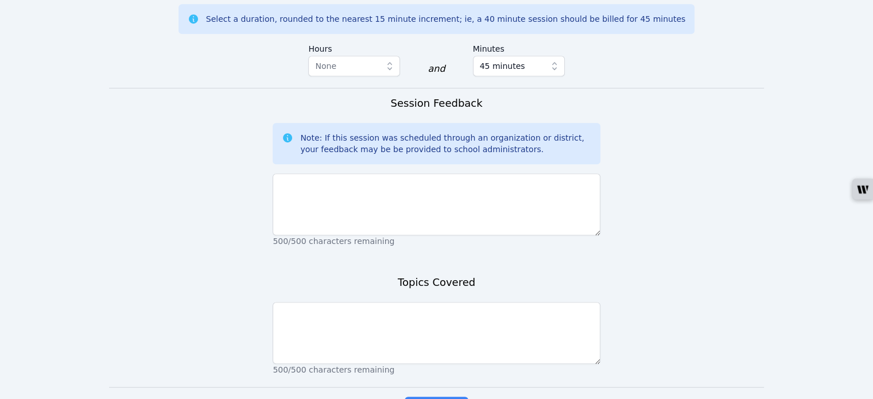
scroll to position [781, 0]
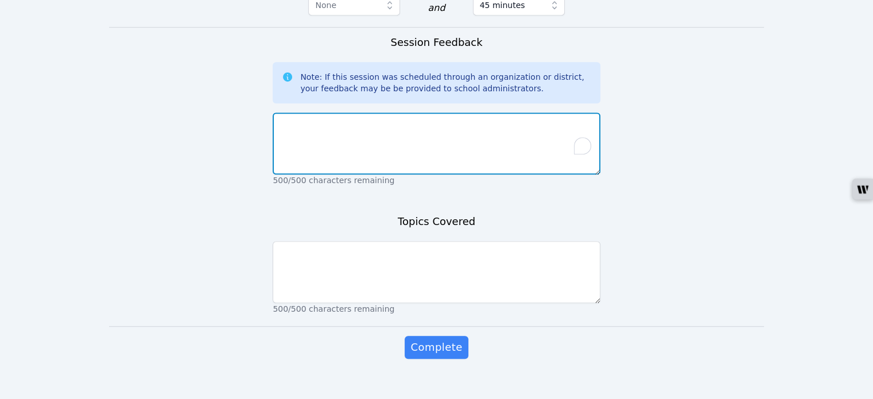
click at [397, 131] on textarea "To enrich screen reader interactions, please activate Accessibility in Grammarl…" at bounding box center [436, 143] width 327 height 62
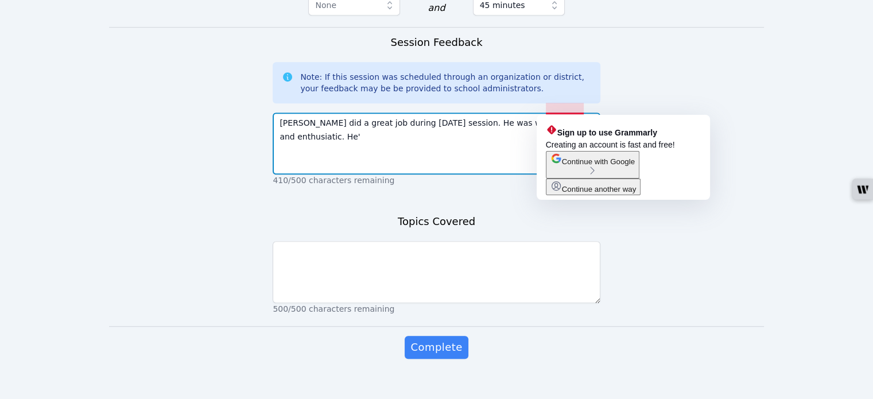
click at [574, 112] on textarea "Sebastian did a great job during today's session. He was well-behaved and enthu…" at bounding box center [436, 143] width 327 height 62
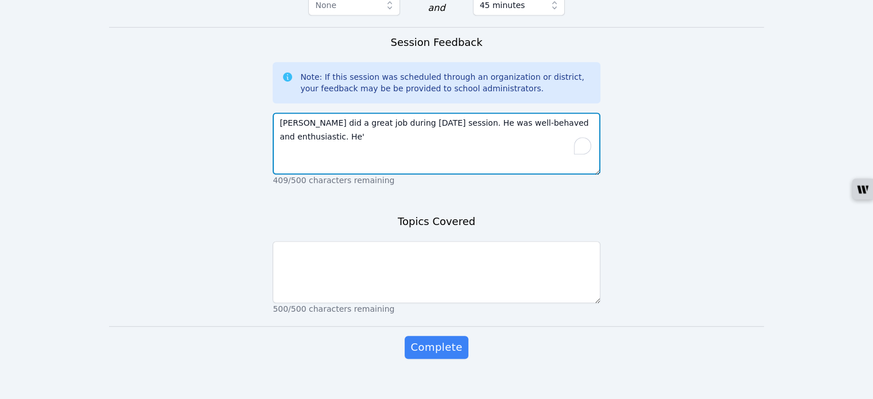
click at [462, 112] on textarea "Sebastian did a great job during today's session. He was well-behaved and enthu…" at bounding box center [436, 143] width 327 height 62
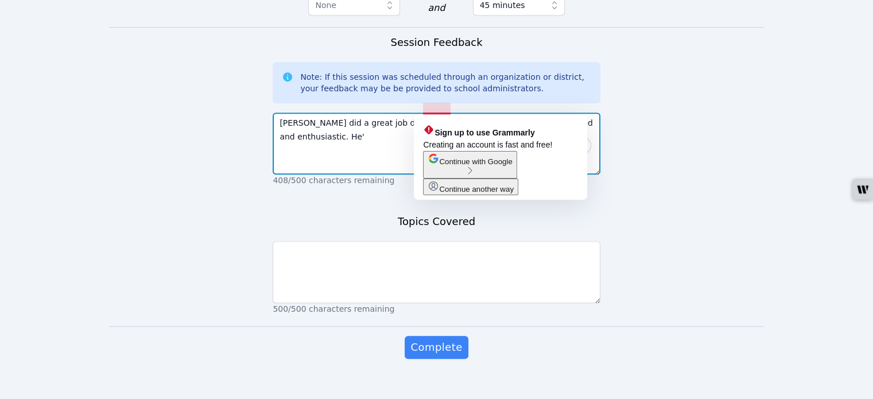
click at [451, 112] on textarea "Sebastian did a great job during today's session, and was well-behaved and enth…" at bounding box center [436, 143] width 327 height 62
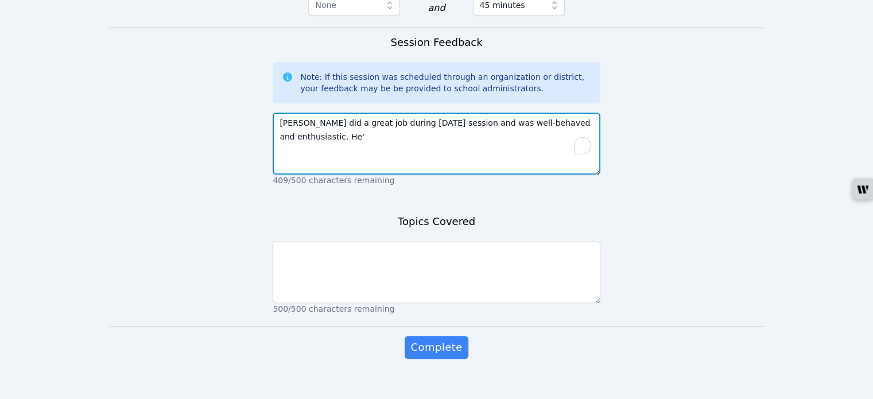
click at [294, 122] on textarea "Sebastian did a great job during today's session and was well-behaved and enthu…" at bounding box center [436, 143] width 327 height 62
type textarea "Sebastian did a great job during today's session and was well-behaved and enthu…"
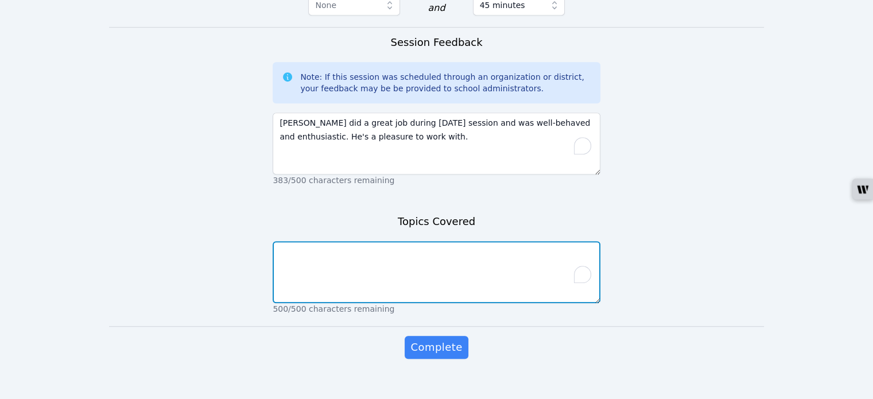
click at [335, 259] on textarea "To enrich screen reader interactions, please activate Accessibility in Grammarl…" at bounding box center [436, 272] width 327 height 62
paste textarea "Lesson 1, Session 1: "Bear and Turtle Have a Race.""
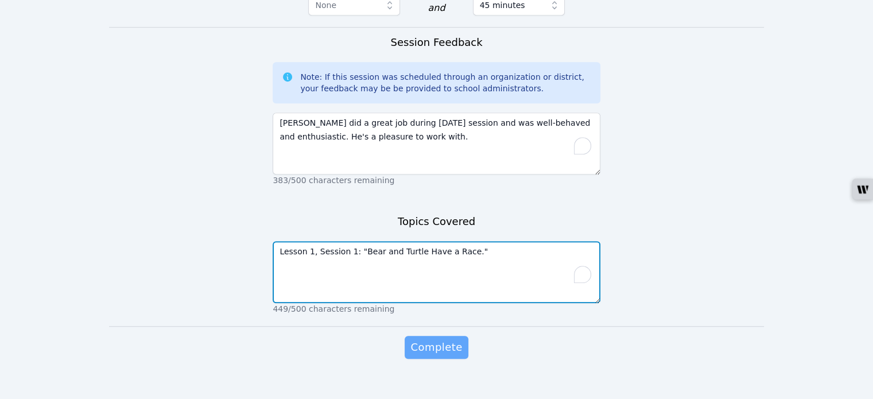
type textarea "Lesson 1, Session 1: "Bear and Turtle Have a Race.""
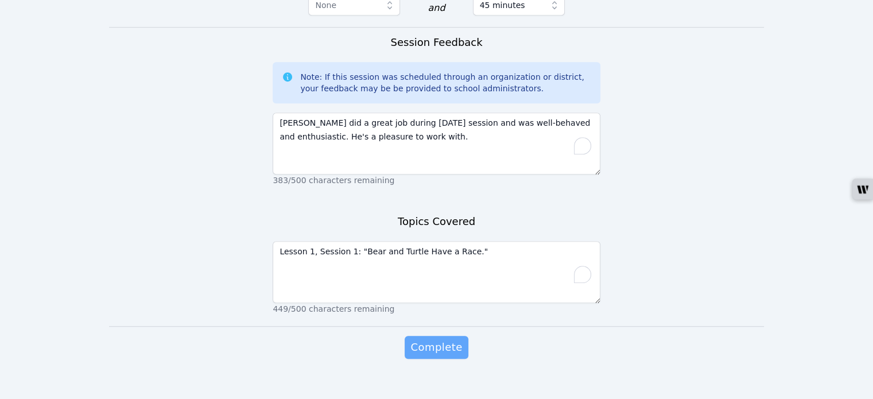
click at [441, 339] on span "Complete" at bounding box center [436, 347] width 52 height 16
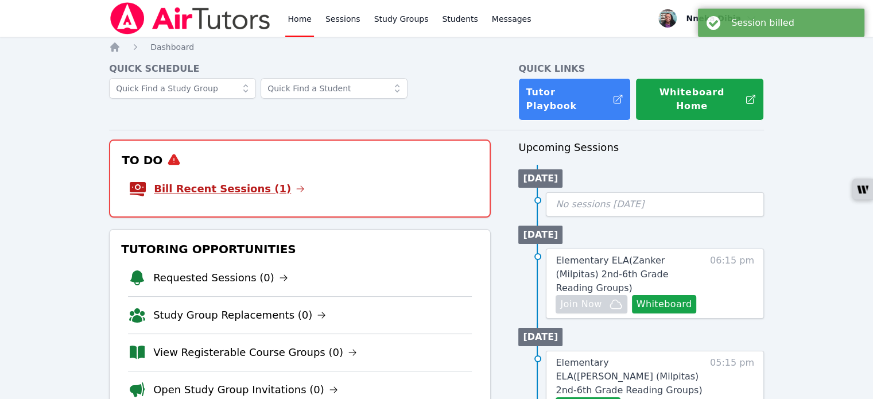
click at [264, 181] on link "Bill Recent Sessions (1)" at bounding box center [229, 189] width 151 height 16
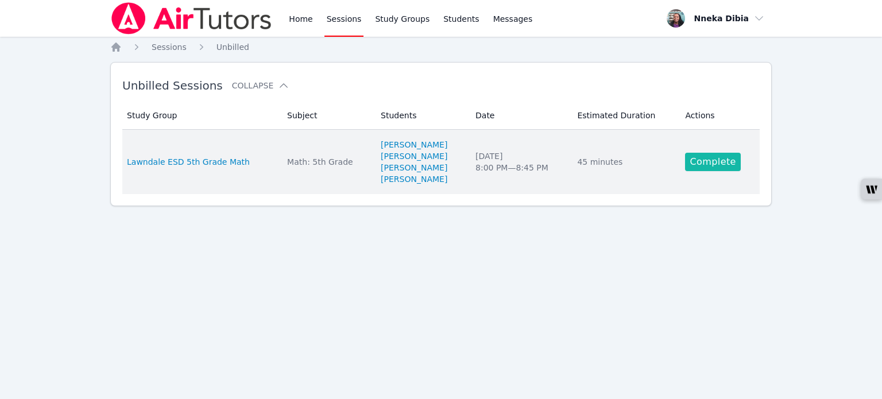
click at [705, 162] on link "Complete" at bounding box center [712, 162] width 55 height 18
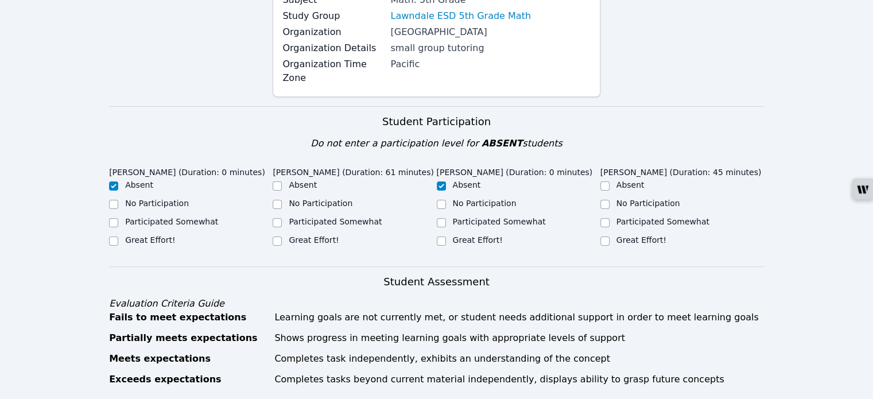
scroll to position [172, 0]
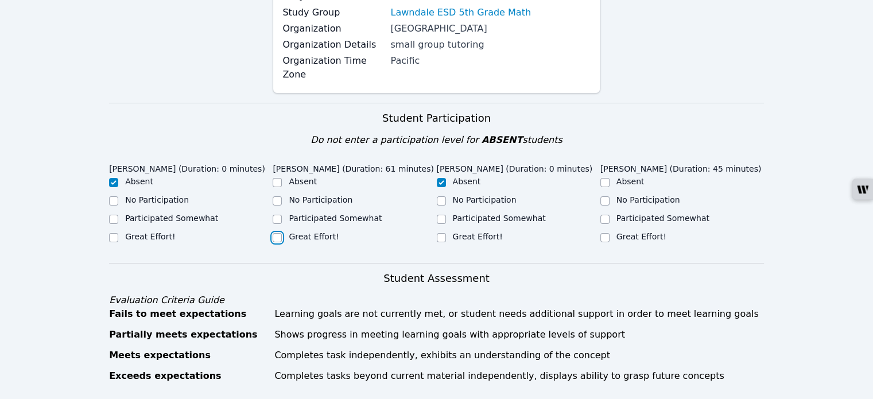
click at [278, 233] on input "Great Effort!" at bounding box center [277, 237] width 9 height 9
checkbox input "true"
drag, startPoint x: 606, startPoint y: 222, endPoint x: 598, endPoint y: 215, distance: 10.2
click at [606, 233] on input "Great Effort!" at bounding box center [604, 237] width 9 height 9
checkbox input "true"
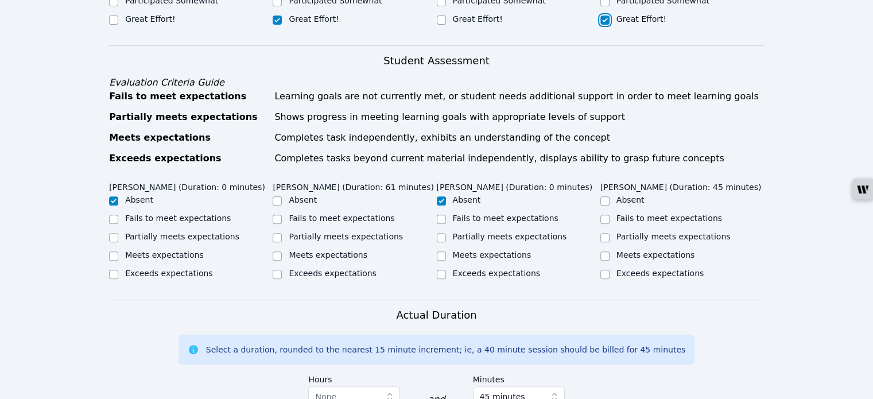
scroll to position [459, 0]
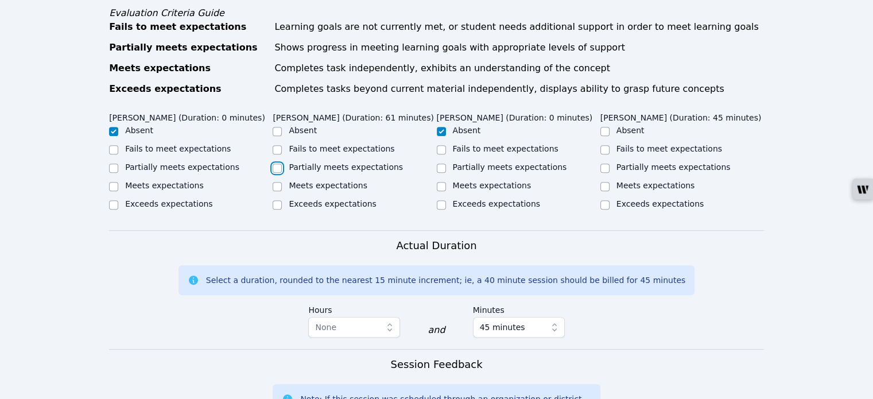
drag, startPoint x: 276, startPoint y: 156, endPoint x: 290, endPoint y: 150, distance: 15.5
click at [277, 164] on input "Partially meets expectations" at bounding box center [277, 168] width 9 height 9
checkbox input "true"
click at [603, 164] on input "Partially meets expectations" at bounding box center [604, 168] width 9 height 9
checkbox input "true"
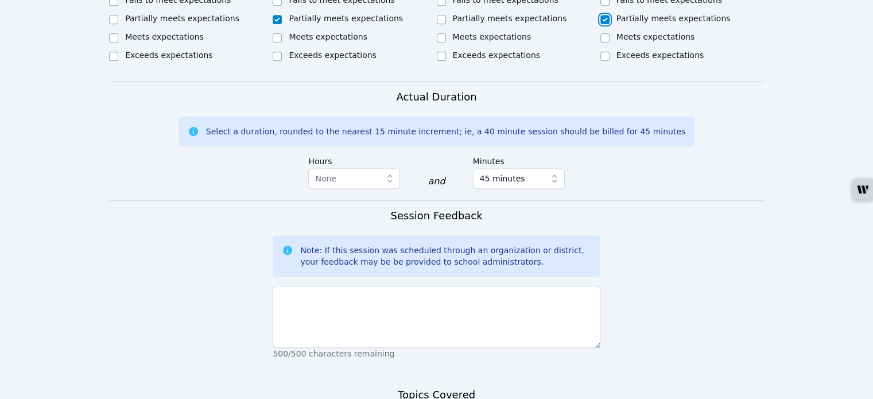
scroll to position [631, 0]
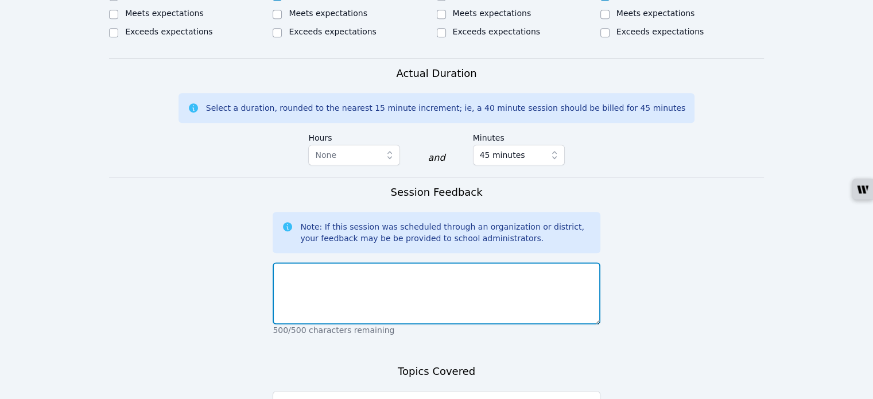
click at [387, 271] on textarea at bounding box center [436, 293] width 327 height 62
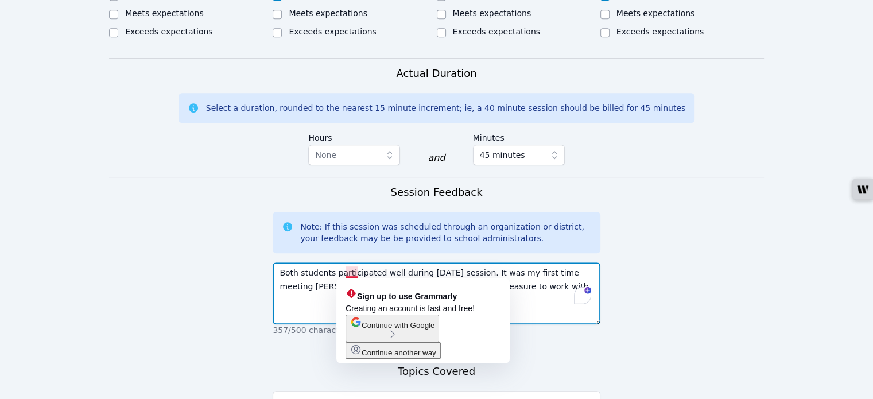
click at [350, 270] on textarea "Both students participated well during today's session. It was my first time me…" at bounding box center [436, 293] width 327 height 62
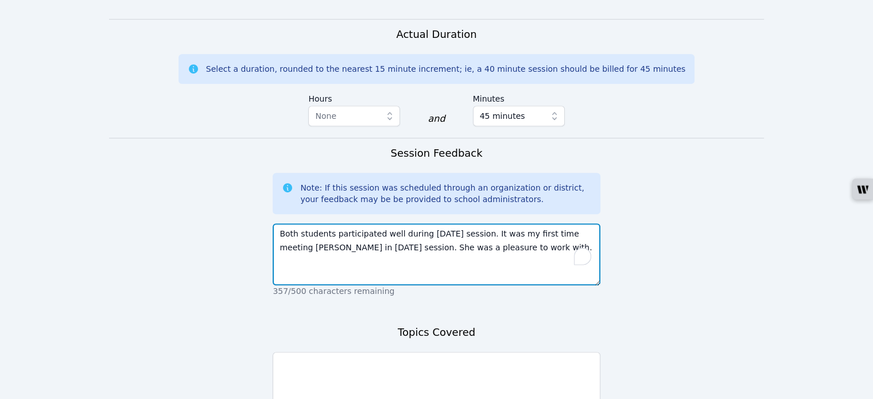
scroll to position [746, 0]
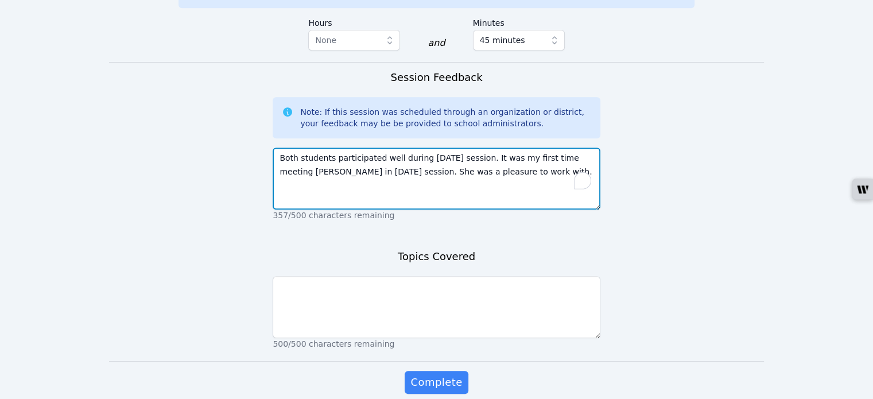
type textarea "Both students participated well during today's session. It was my first time me…"
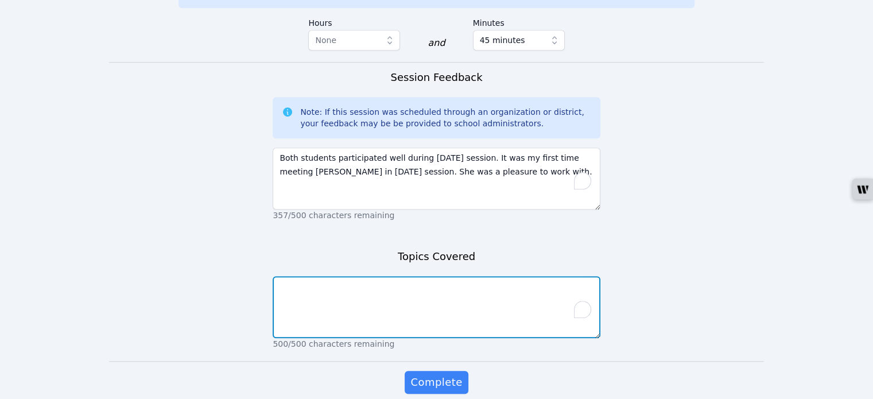
click at [353, 277] on textarea "To enrich screen reader interactions, please activate Accessibility in Grammarl…" at bounding box center [436, 307] width 327 height 62
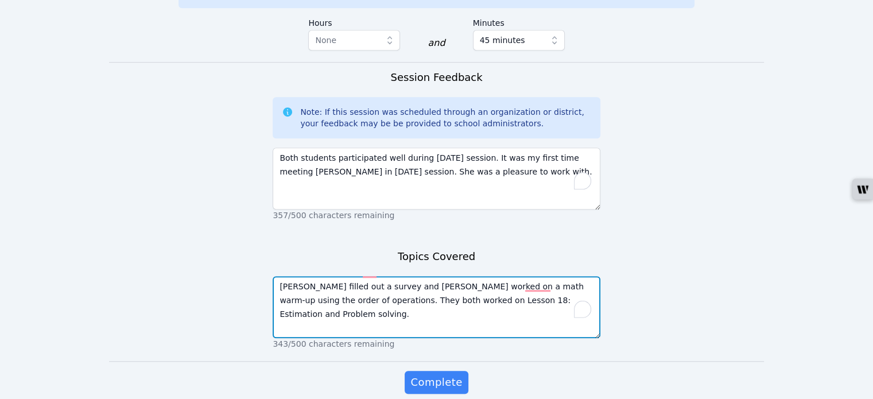
type textarea "Kylie filled out a survey and Penelope worked on a math warm-up using the order…"
drag, startPoint x: 556, startPoint y: 291, endPoint x: 276, endPoint y: 262, distance: 281.0
click at [276, 276] on textarea "Kylie filled out a survey and Penelope worked on a math warm-up using the order…" at bounding box center [436, 307] width 327 height 62
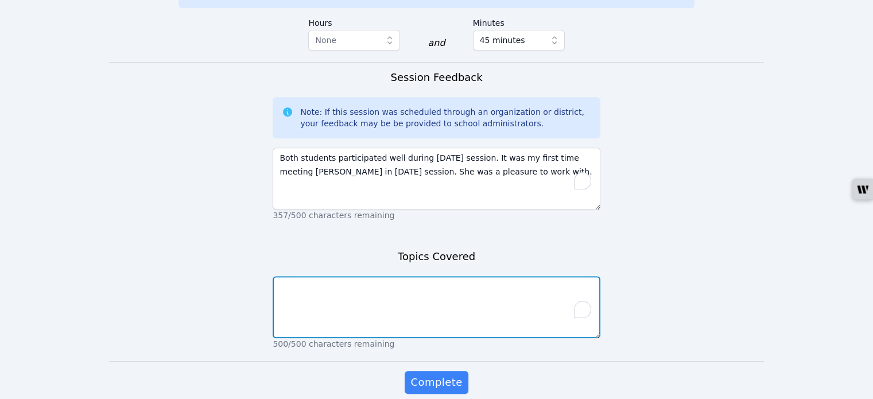
paste textarea "Penelope worked on a math warm-up using the order of operations as Kylie comple…"
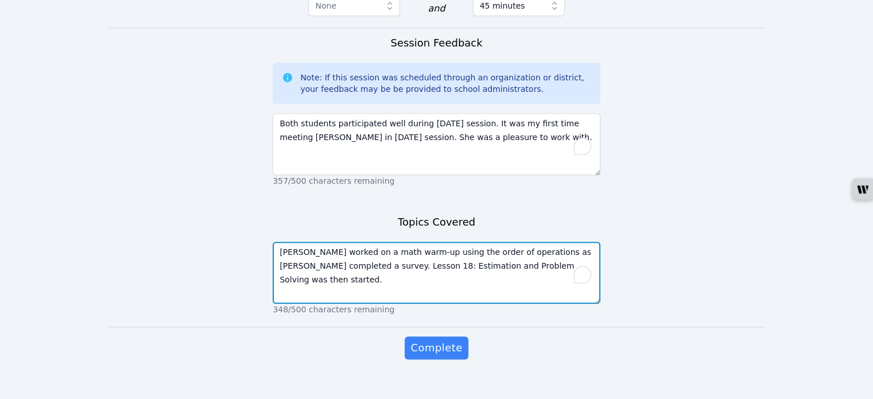
scroll to position [781, 0]
type textarea "Penelope worked on a math warm-up using the order of operations as Kylie comple…"
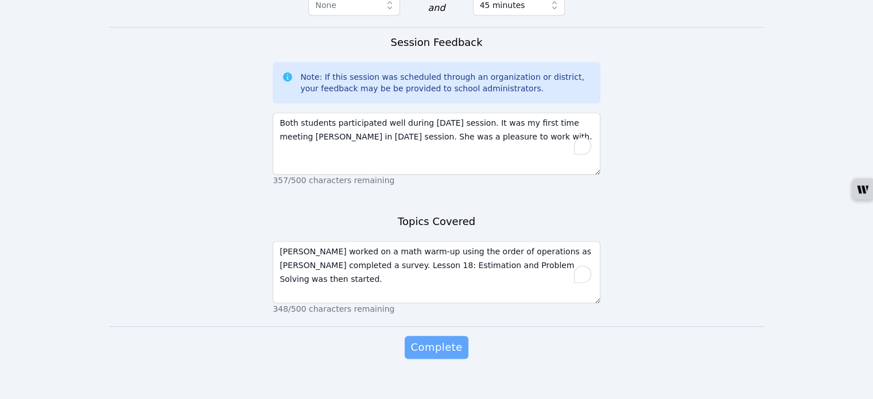
click at [429, 339] on span "Complete" at bounding box center [436, 347] width 52 height 16
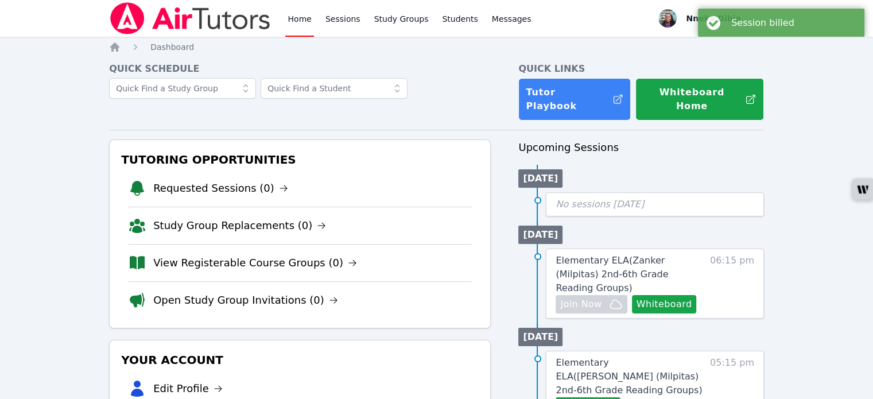
click at [289, 16] on link "Home" at bounding box center [299, 18] width 28 height 37
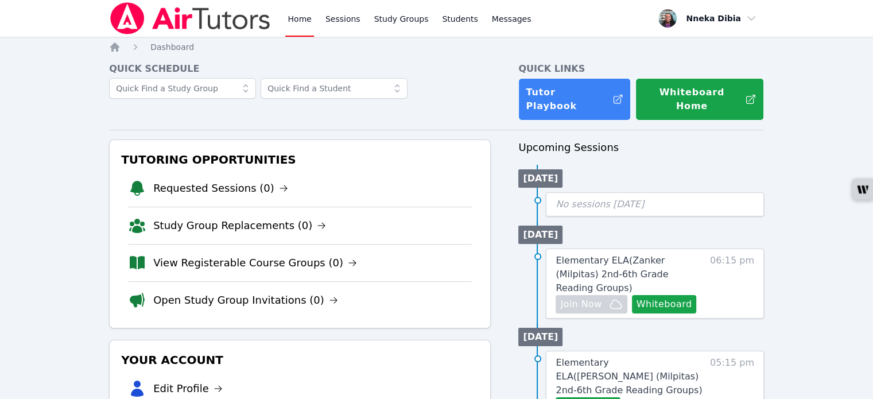
click at [285, 0] on link "Home" at bounding box center [299, 18] width 28 height 37
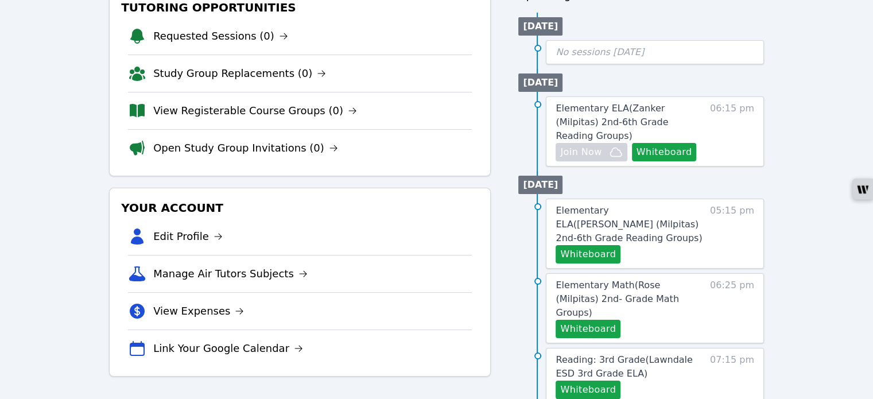
scroll to position [172, 0]
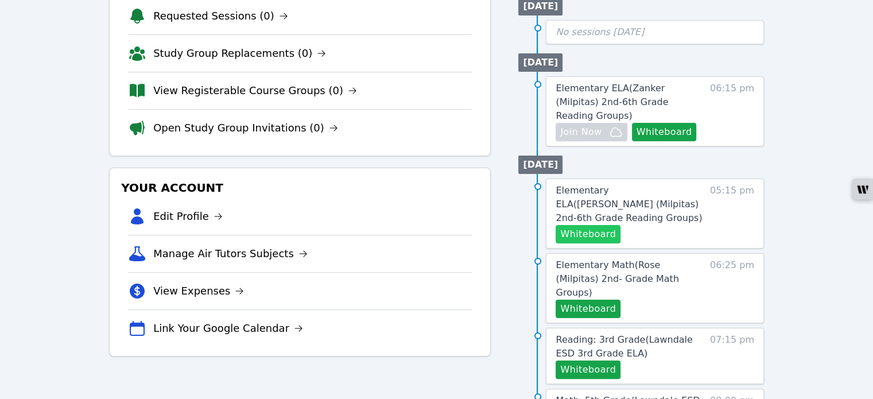
click at [590, 225] on button "Whiteboard" at bounding box center [588, 234] width 65 height 18
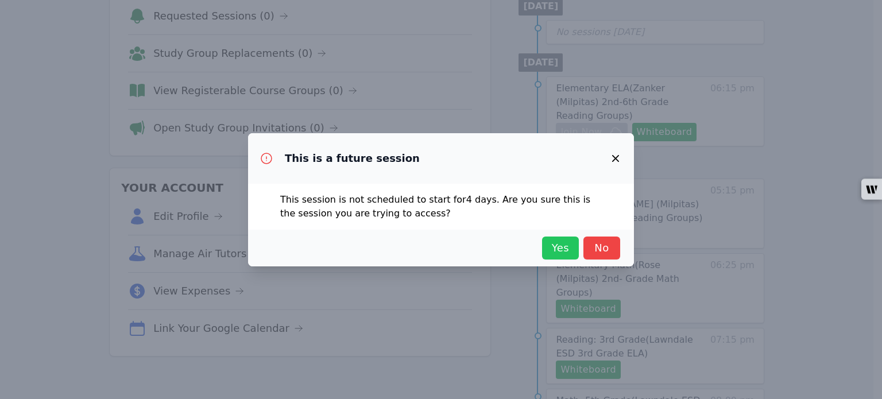
click at [553, 251] on span "Yes" at bounding box center [559, 248] width 25 height 16
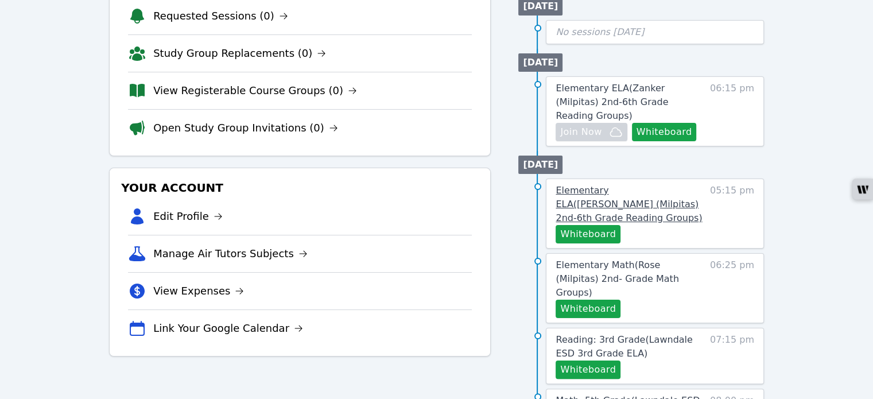
click at [646, 185] on span "Elementary ELA ( Sinnott (Milpitas) 2nd-6th Grade Reading Groups )" at bounding box center [629, 204] width 146 height 38
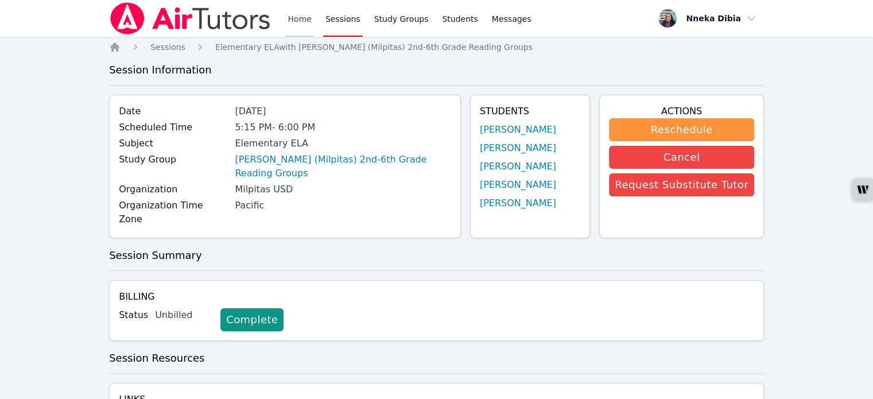
click at [298, 17] on link "Home" at bounding box center [299, 18] width 28 height 37
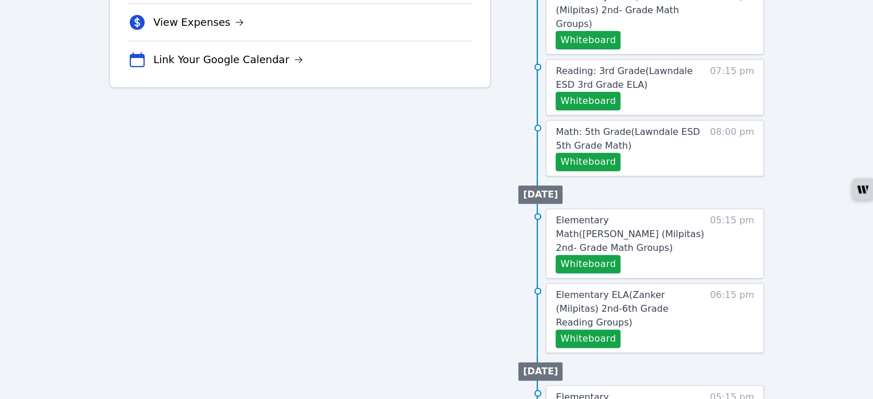
scroll to position [459, 0]
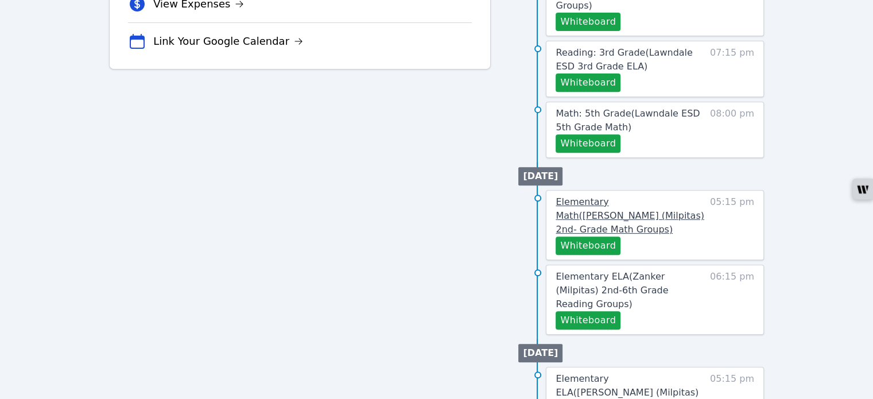
click at [643, 196] on span "Elementary Math ( Sinnott (Milpitas) 2nd- Grade Math Groups )" at bounding box center [630, 215] width 148 height 38
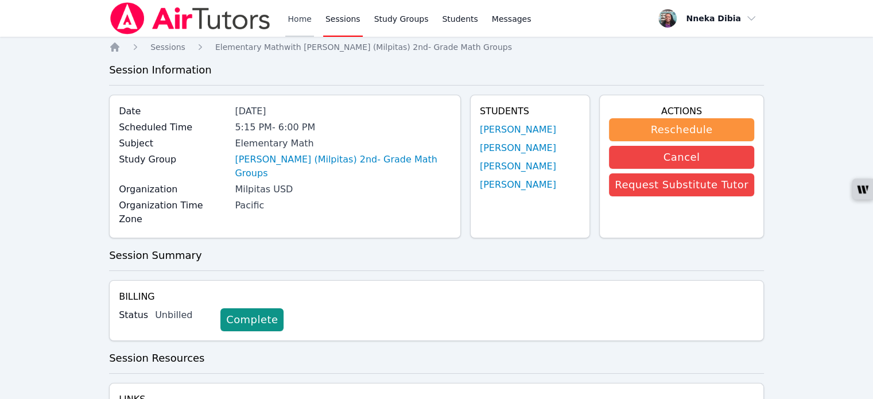
click at [296, 23] on link "Home" at bounding box center [299, 18] width 28 height 37
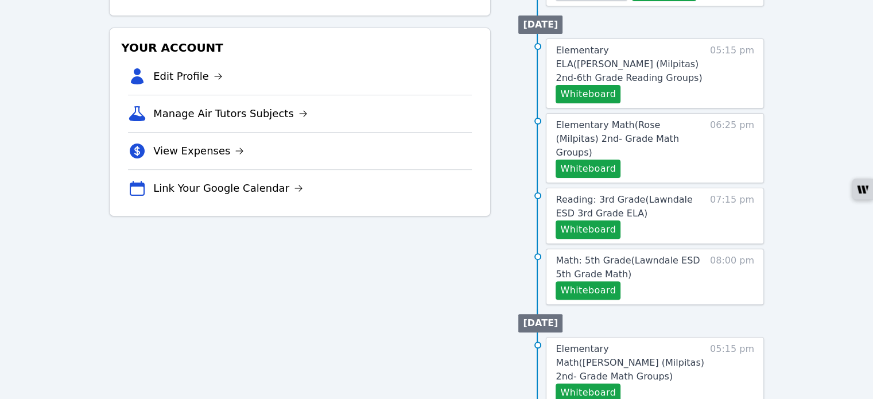
scroll to position [344, 0]
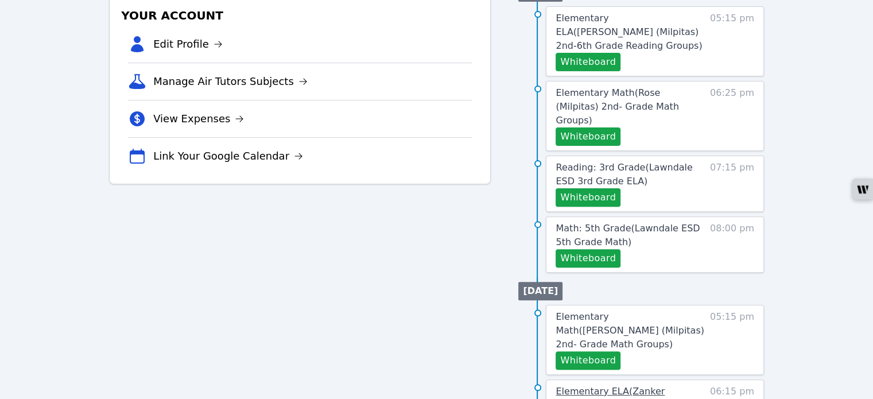
click at [619, 386] on span "Elementary ELA ( Zanker (Milpitas) 2nd-6th Grade Reading Groups )" at bounding box center [612, 405] width 112 height 38
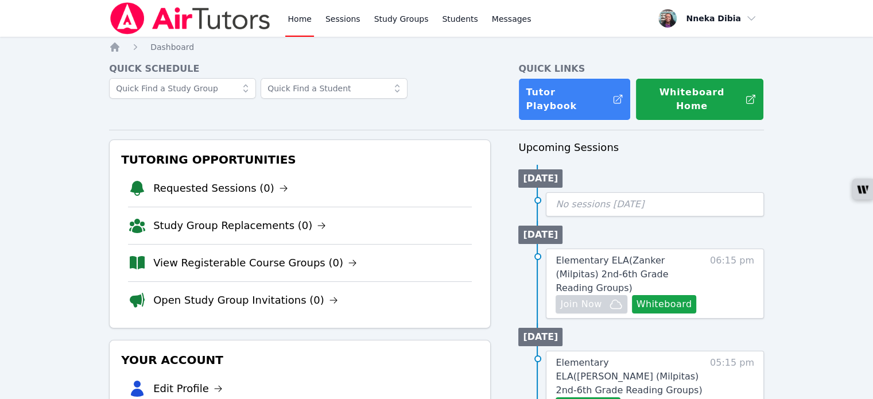
scroll to position [344, 0]
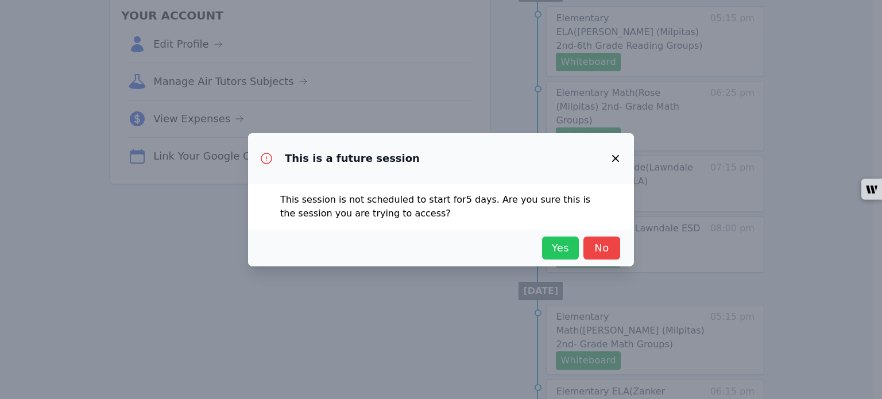
click at [557, 248] on span "Yes" at bounding box center [559, 248] width 25 height 16
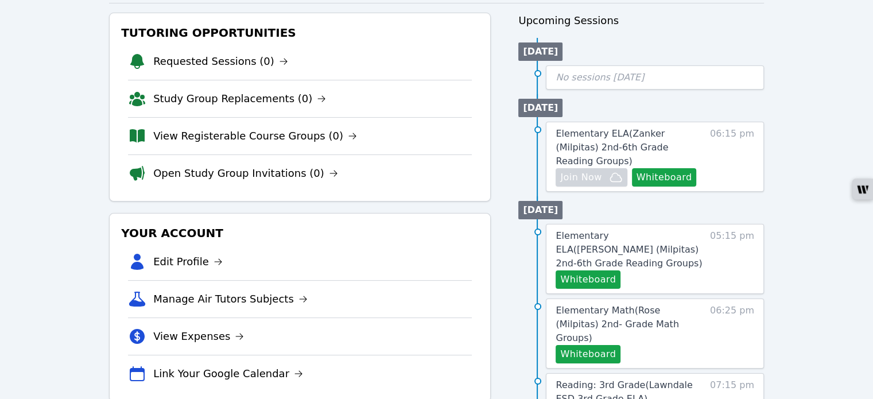
scroll to position [115, 0]
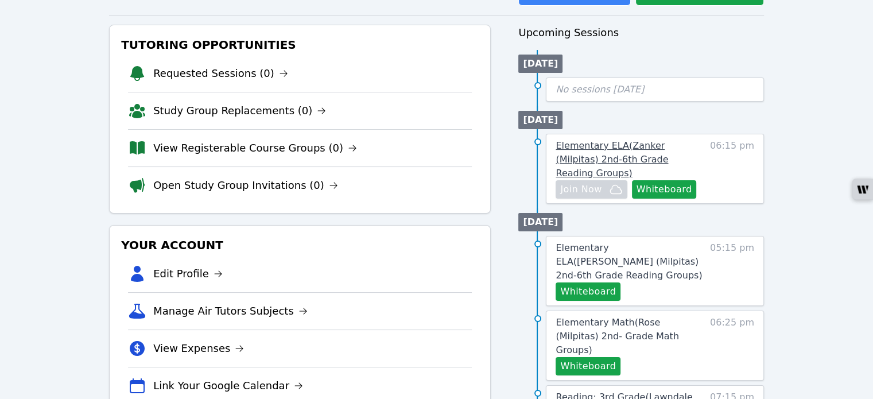
click at [632, 140] on span "Elementary ELA ( Zanker (Milpitas) 2nd-6th Grade Reading Groups )" at bounding box center [612, 159] width 112 height 38
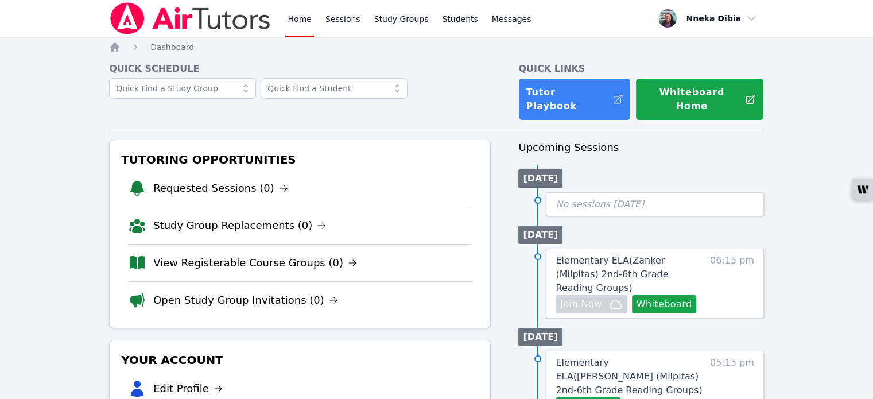
scroll to position [115, 0]
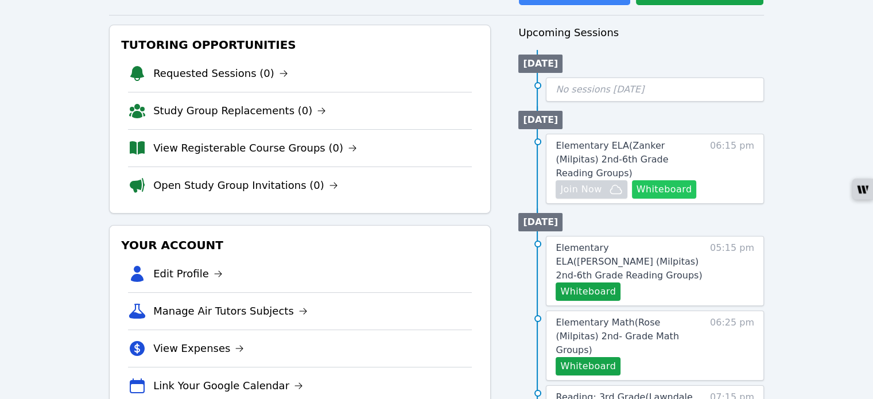
click at [650, 180] on button "Whiteboard" at bounding box center [664, 189] width 65 height 18
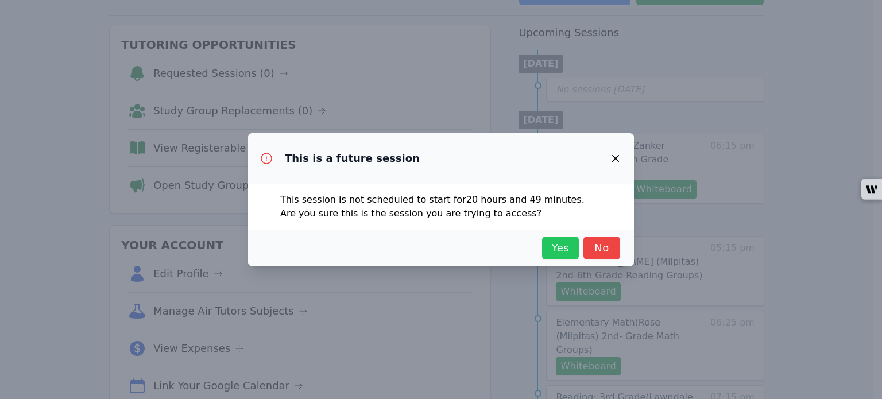
click at [556, 242] on span "Yes" at bounding box center [559, 248] width 25 height 16
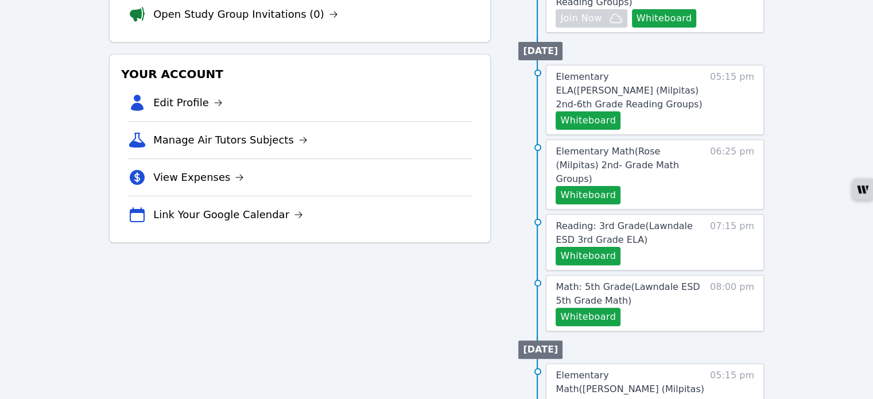
scroll to position [287, 0]
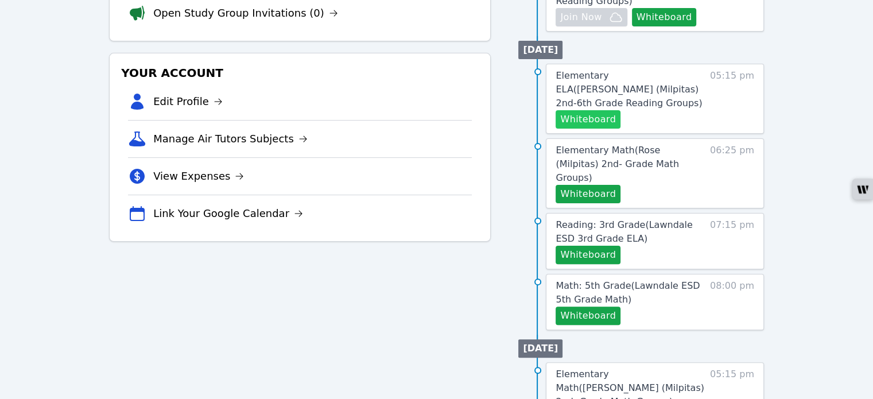
click at [597, 110] on button "Whiteboard" at bounding box center [588, 119] width 65 height 18
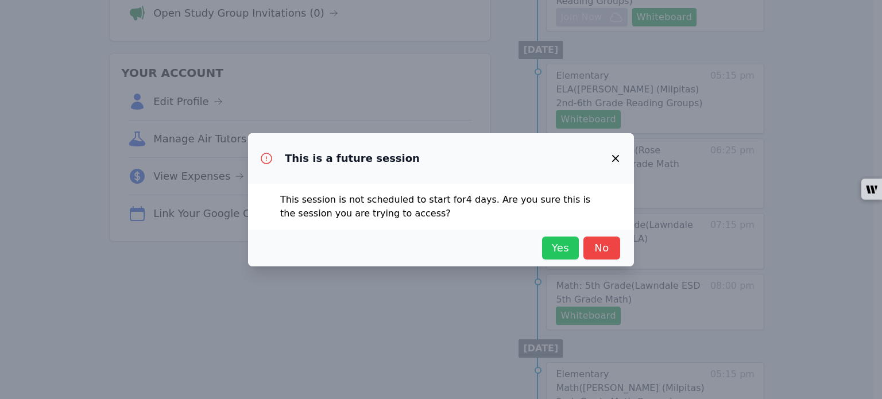
click at [553, 244] on span "Yes" at bounding box center [559, 248] width 25 height 16
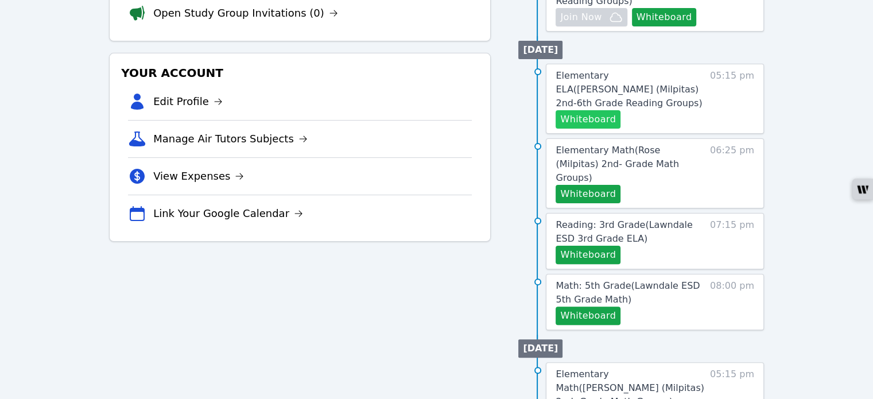
click at [587, 110] on button "Whiteboard" at bounding box center [588, 119] width 65 height 18
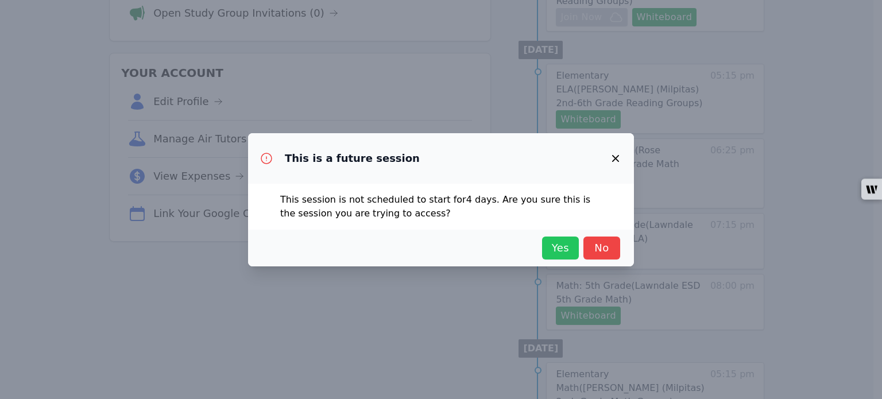
click at [553, 247] on span "Yes" at bounding box center [559, 248] width 25 height 16
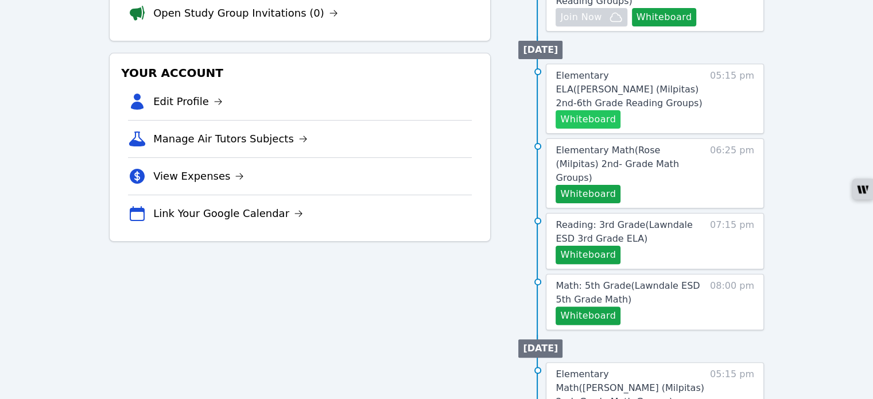
click at [588, 110] on button "Whiteboard" at bounding box center [588, 119] width 65 height 18
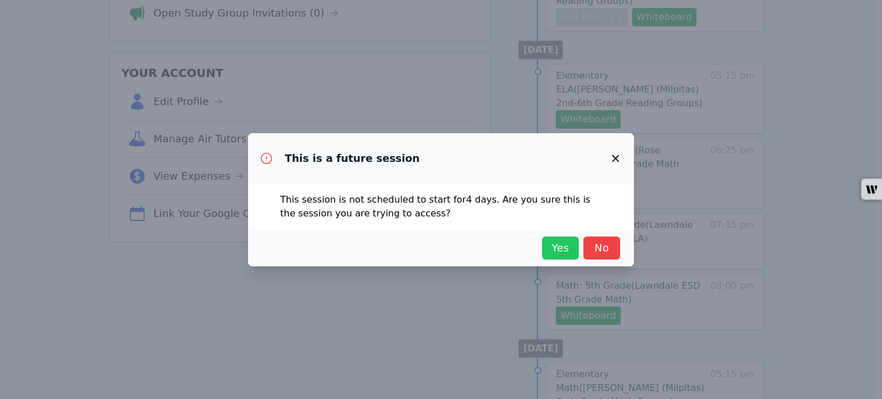
click at [561, 245] on span "Yes" at bounding box center [559, 248] width 25 height 16
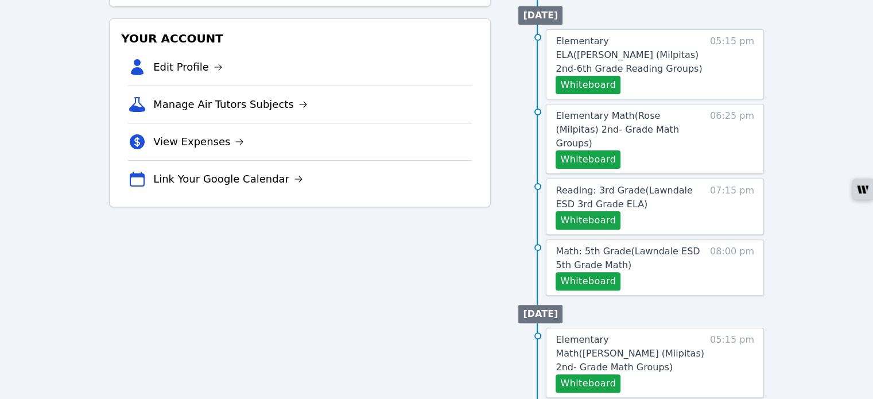
scroll to position [344, 0]
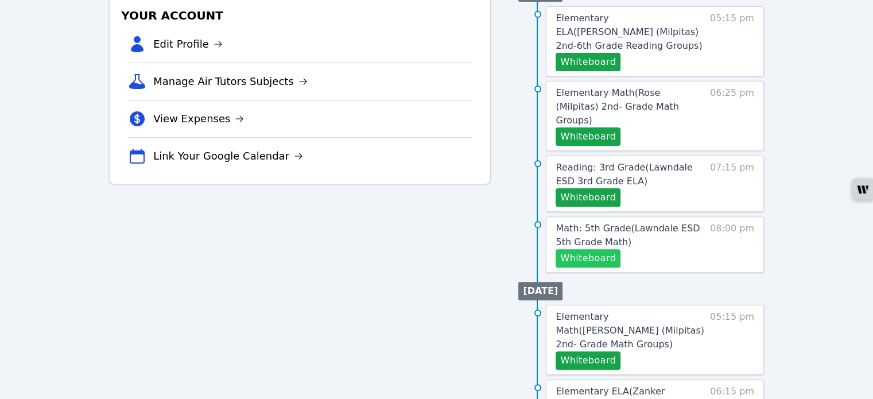
click at [602, 249] on button "Whiteboard" at bounding box center [588, 258] width 65 height 18
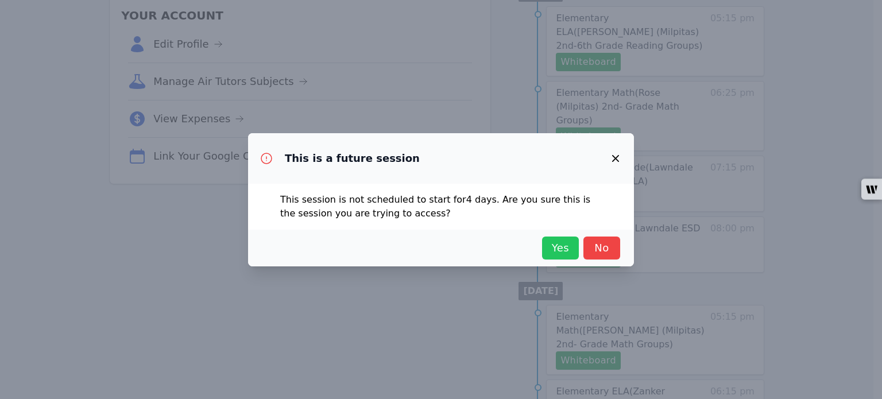
click at [554, 247] on span "Yes" at bounding box center [559, 248] width 25 height 16
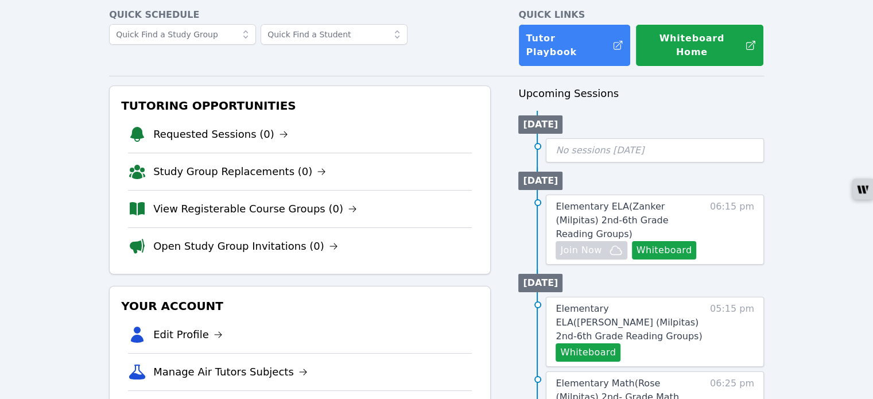
scroll to position [0, 0]
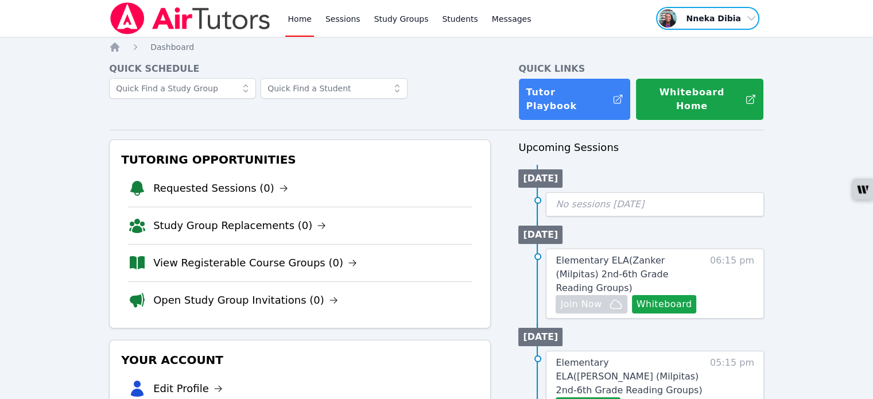
click at [748, 18] on span "button" at bounding box center [708, 18] width 106 height 25
click at [662, 68] on button "Logout" at bounding box center [702, 65] width 110 height 21
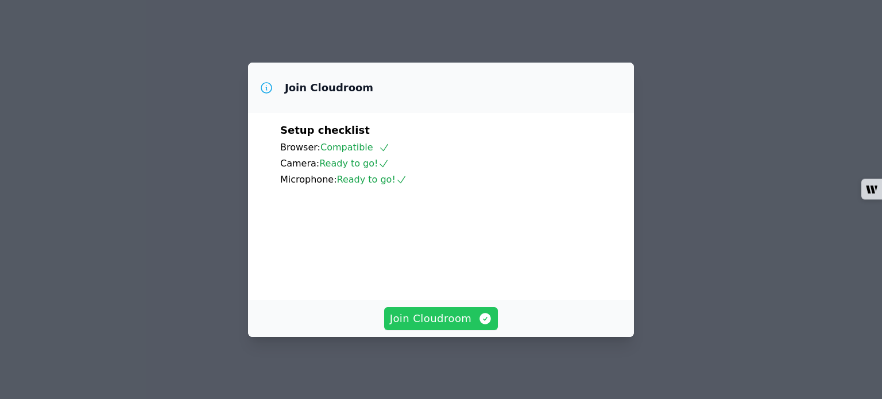
click at [443, 323] on span "Join Cloudroom" at bounding box center [441, 318] width 103 height 16
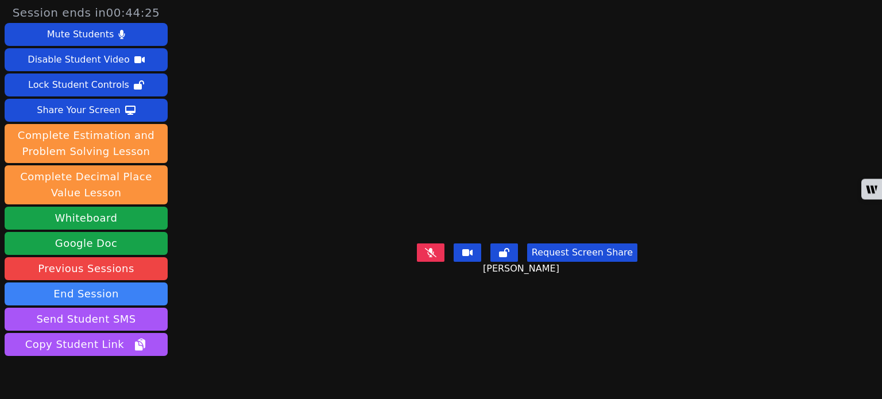
click at [425, 257] on icon at bounding box center [430, 252] width 11 height 9
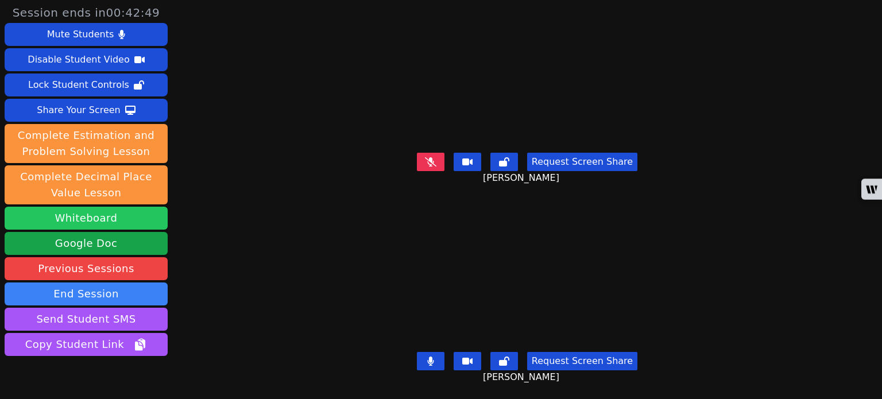
click at [98, 213] on button "Whiteboard" at bounding box center [86, 218] width 163 height 23
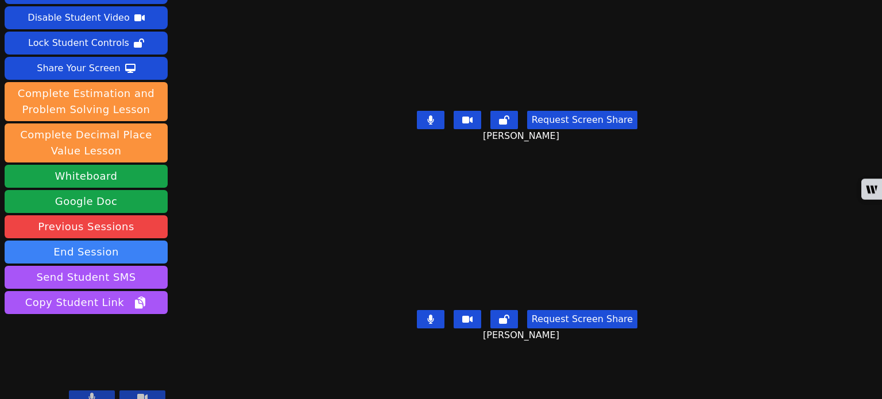
scroll to position [55, 0]
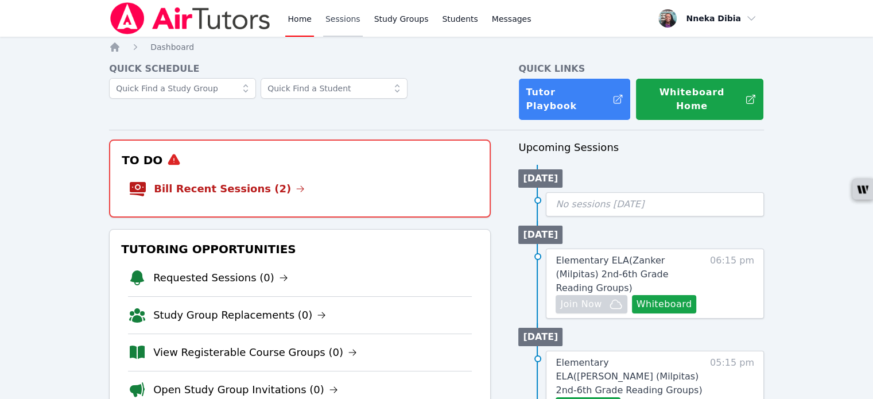
click at [355, 15] on link "Sessions" at bounding box center [343, 18] width 40 height 37
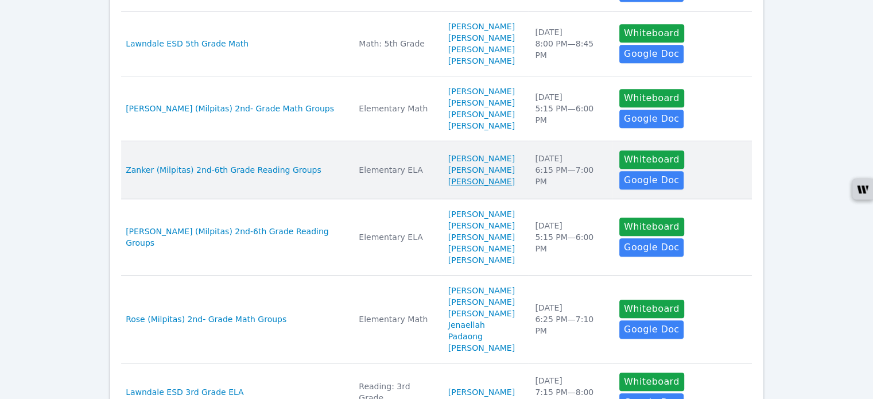
scroll to position [693, 0]
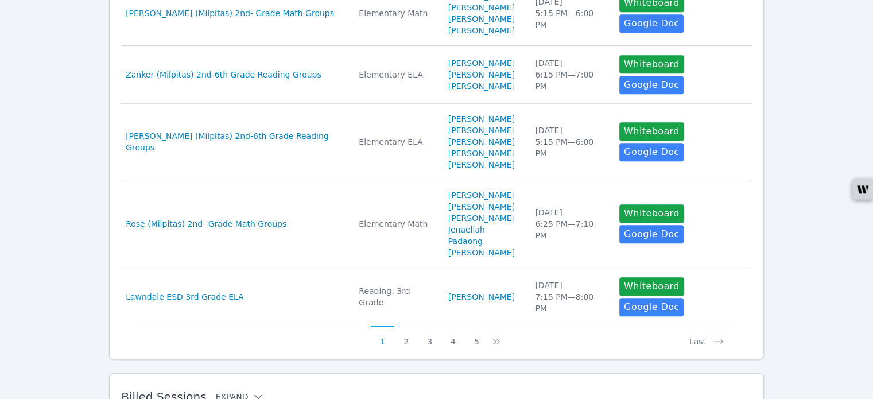
click at [255, 394] on icon at bounding box center [259, 396] width 8 height 5
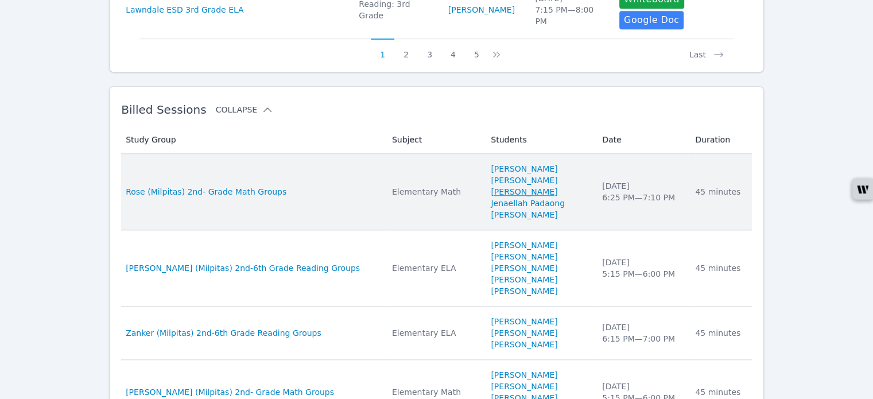
scroll to position [1038, 0]
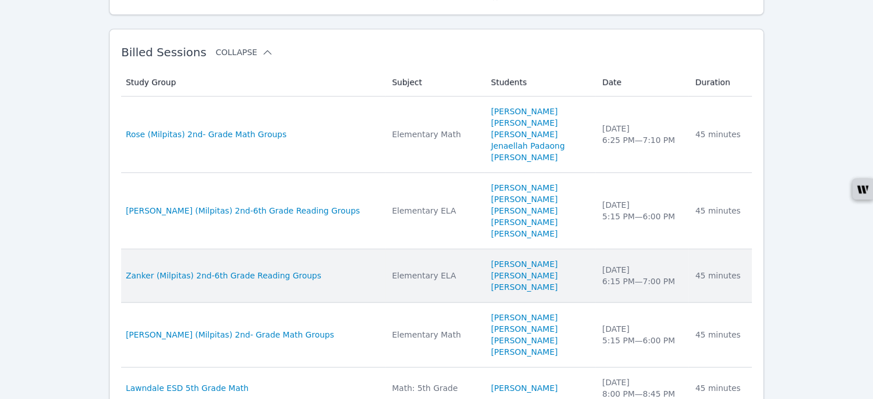
click at [560, 270] on li "[PERSON_NAME]" at bounding box center [540, 275] width 98 height 11
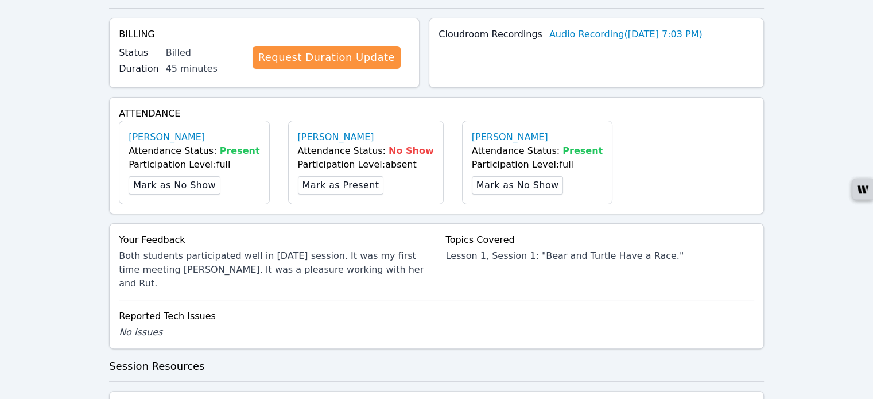
scroll to position [255, 0]
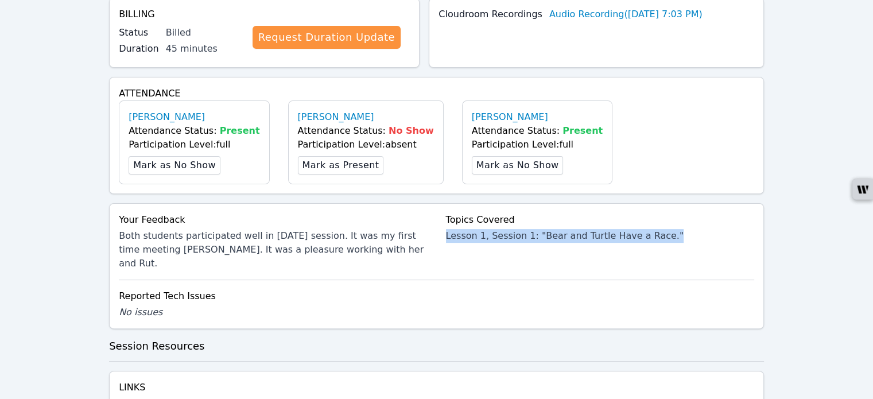
drag, startPoint x: 438, startPoint y: 226, endPoint x: 658, endPoint y: 236, distance: 220.0
click at [658, 236] on div "Your Feedback Both students participated well in [DATE] session. It was my firs…" at bounding box center [436, 241] width 635 height 57
copy div "Lesson 1, Session 1: "Bear and Turtle Have a Race.""
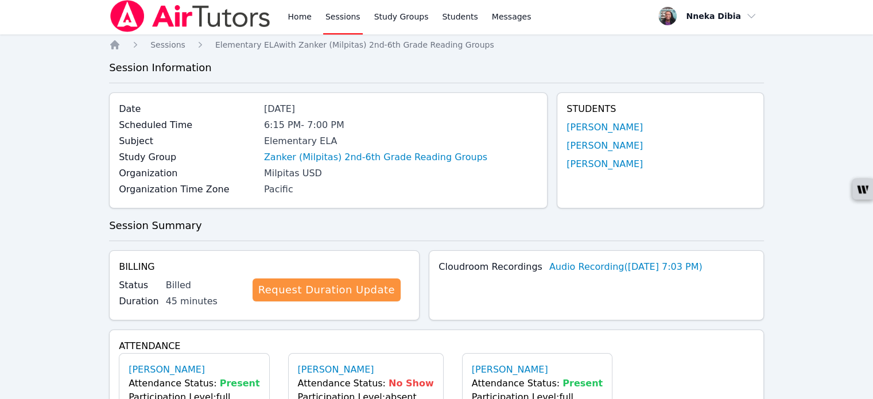
scroll to position [0, 0]
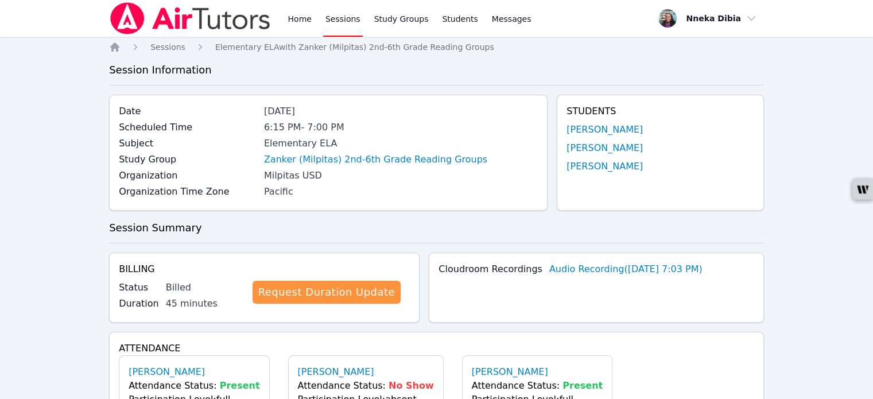
scroll to position [652, 0]
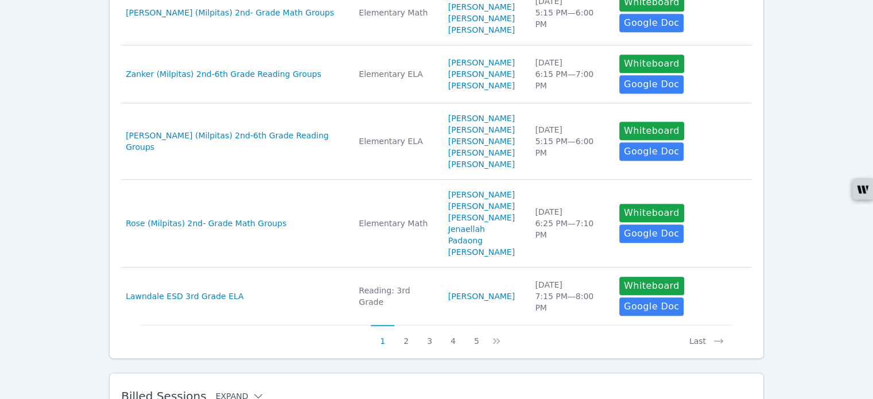
click at [253, 390] on icon at bounding box center [258, 395] width 11 height 11
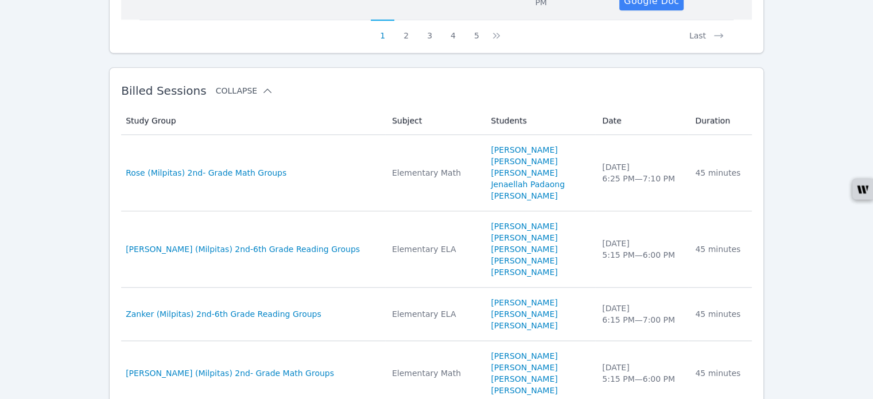
scroll to position [996, 0]
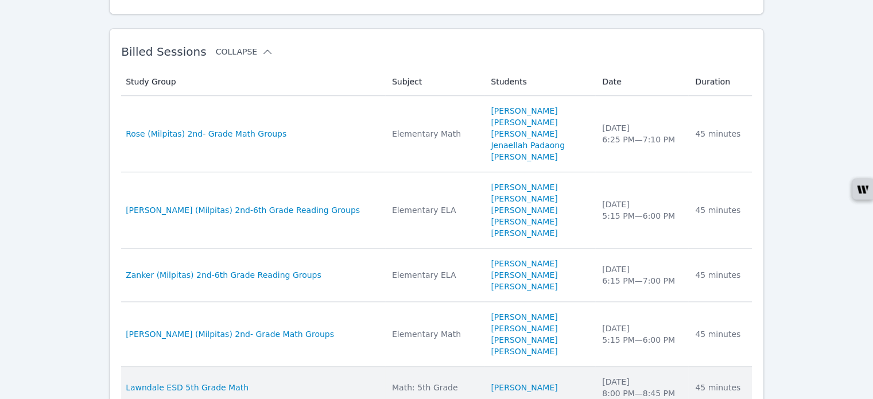
click at [429, 382] on div "Math: 5th Grade" at bounding box center [434, 387] width 85 height 11
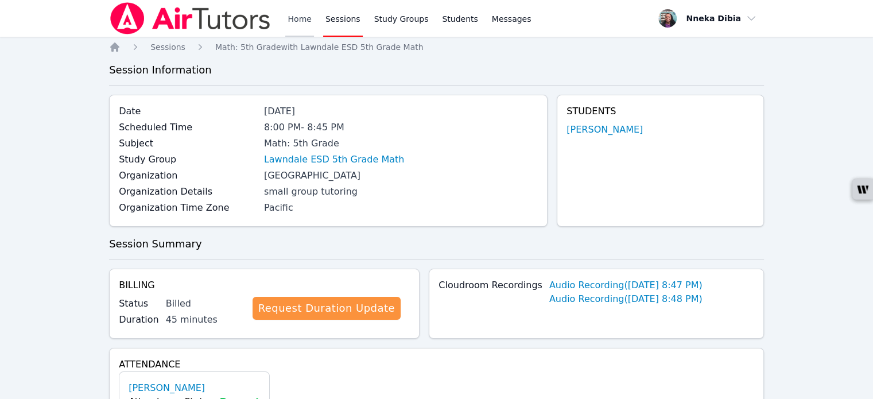
click at [302, 15] on link "Home" at bounding box center [299, 18] width 28 height 37
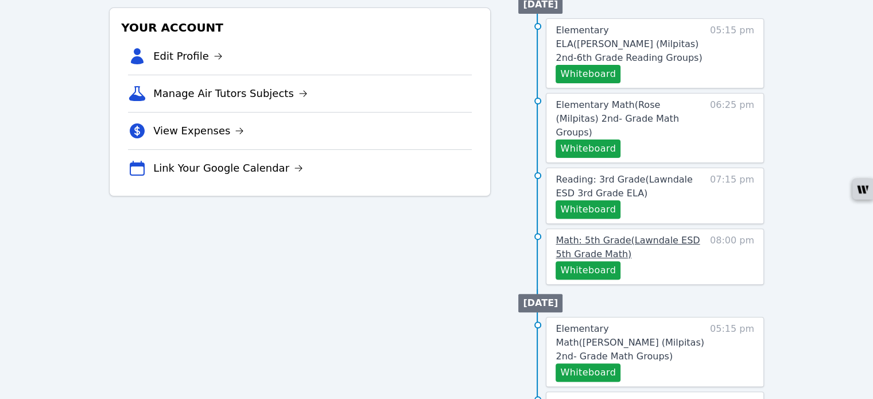
scroll to position [344, 0]
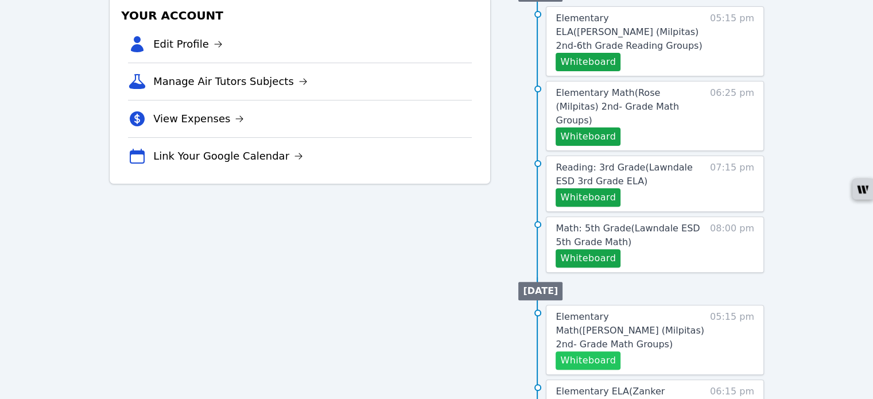
click at [596, 351] on button "Whiteboard" at bounding box center [588, 360] width 65 height 18
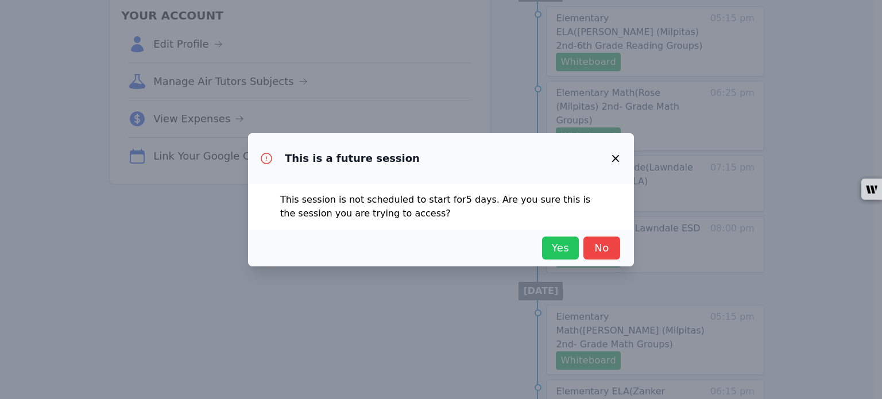
click at [549, 254] on span "Yes" at bounding box center [559, 248] width 25 height 16
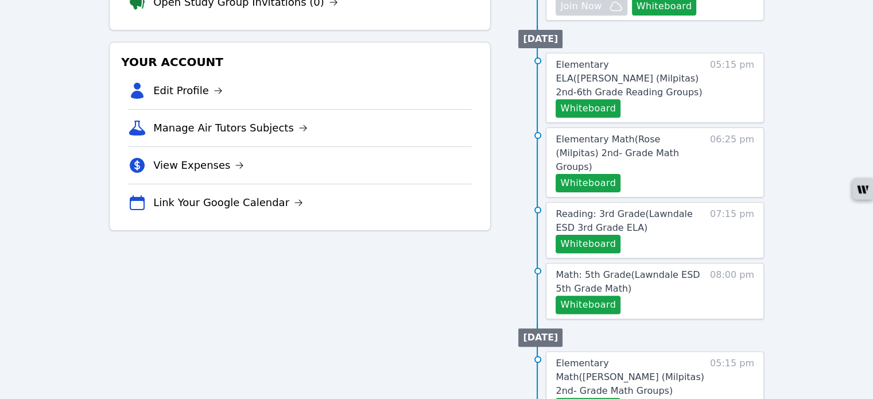
scroll to position [230, 0]
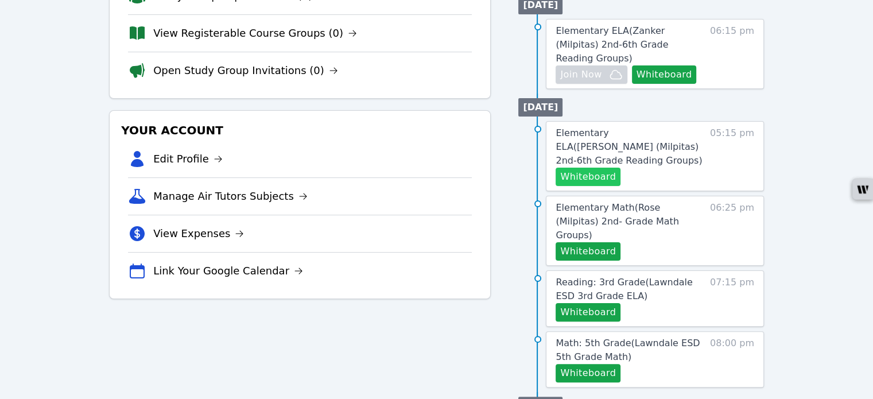
click at [577, 168] on button "Whiteboard" at bounding box center [588, 177] width 65 height 18
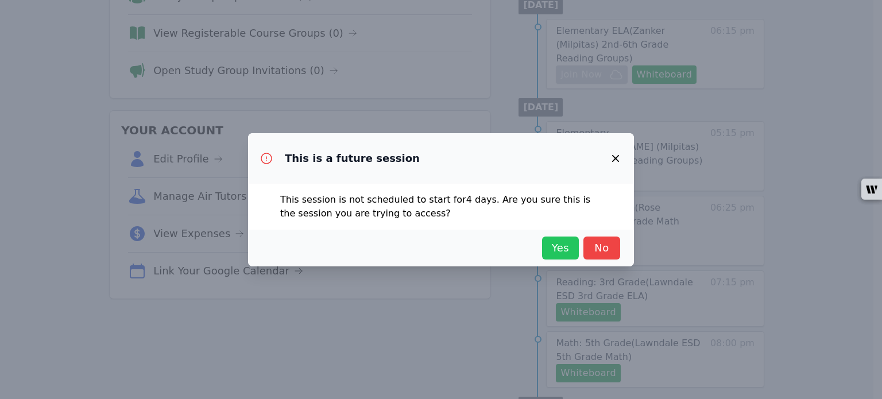
click at [555, 248] on span "Yes" at bounding box center [559, 248] width 25 height 16
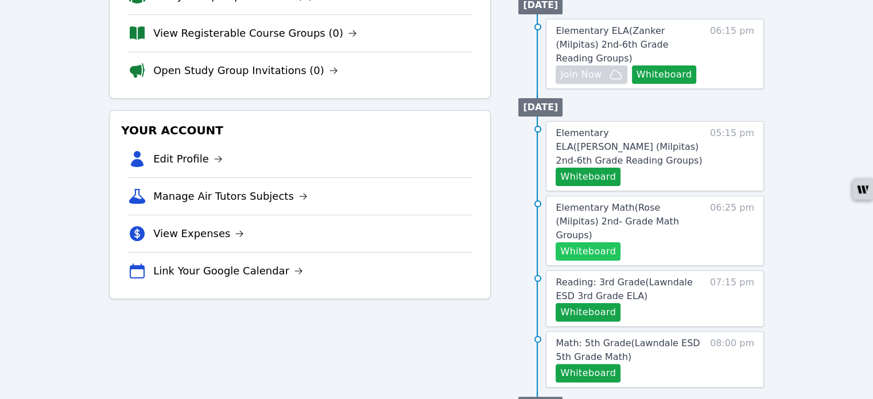
click at [585, 242] on button "Whiteboard" at bounding box center [588, 251] width 65 height 18
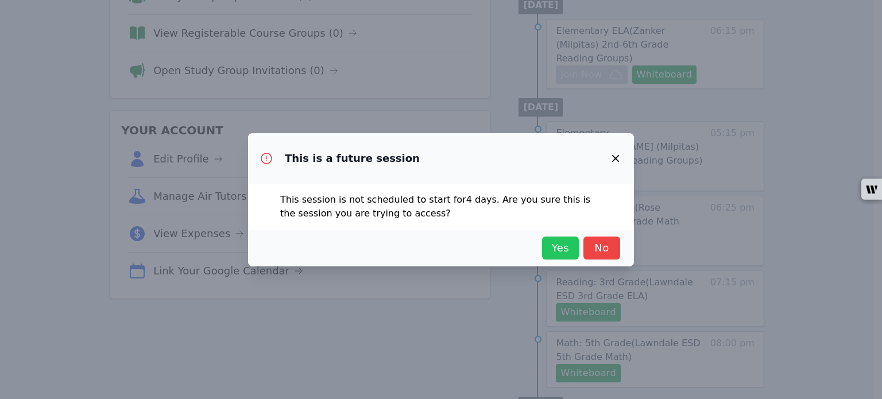
click at [553, 247] on span "Yes" at bounding box center [559, 248] width 25 height 16
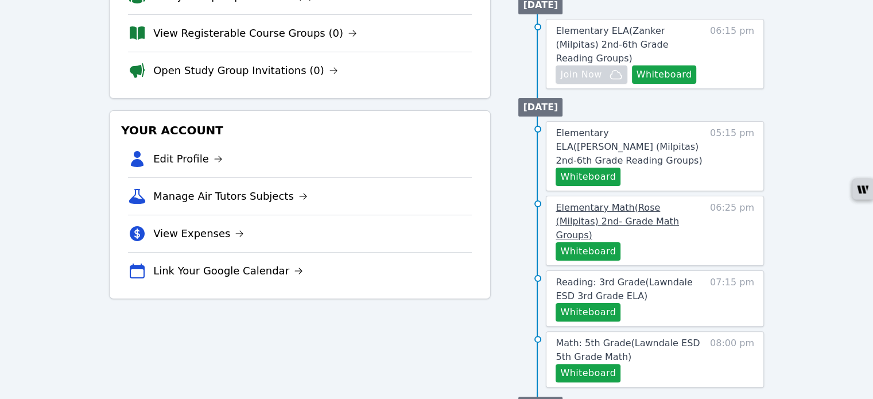
click at [609, 202] on span "Elementary Math ( Rose (Milpitas) 2nd- Grade Math Groups )" at bounding box center [617, 221] width 123 height 38
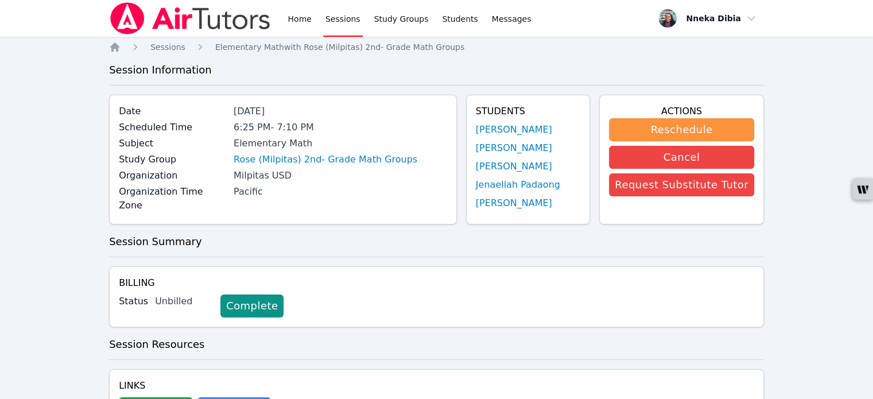
scroll to position [230, 0]
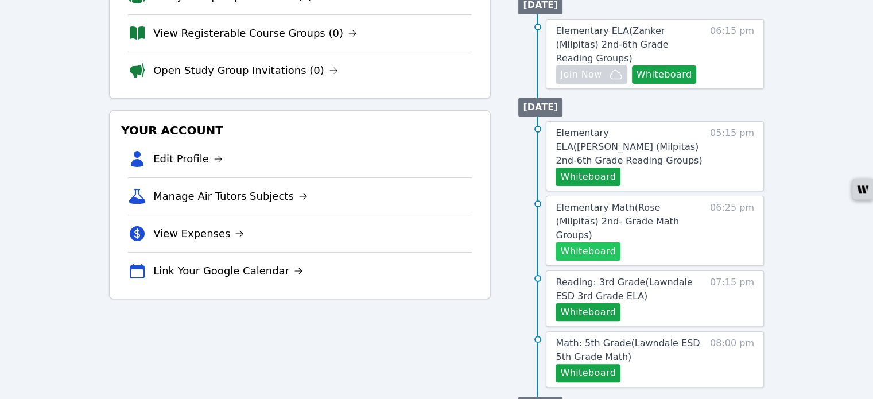
click at [583, 242] on button "Whiteboard" at bounding box center [588, 251] width 65 height 18
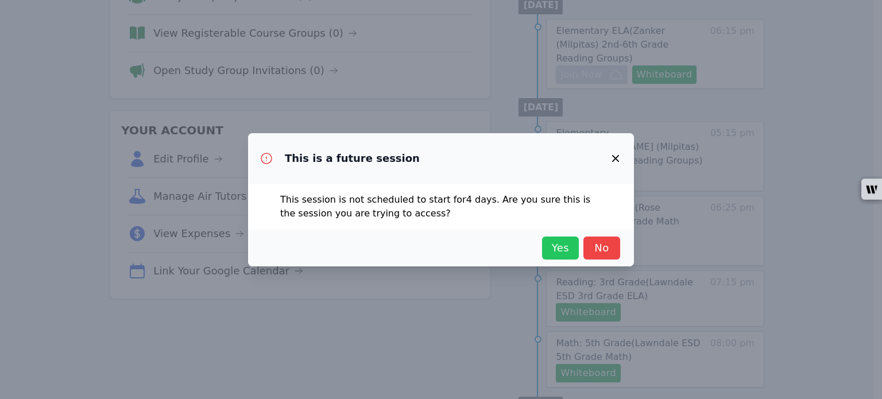
click at [554, 247] on span "Yes" at bounding box center [559, 248] width 25 height 16
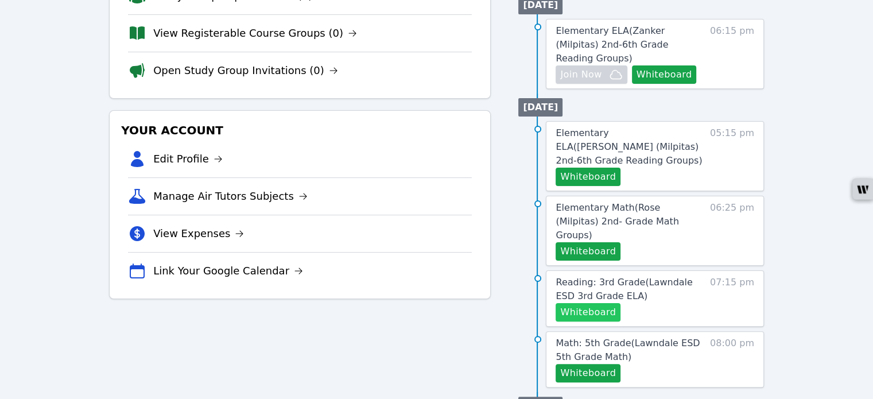
click at [597, 303] on button "Whiteboard" at bounding box center [588, 312] width 65 height 18
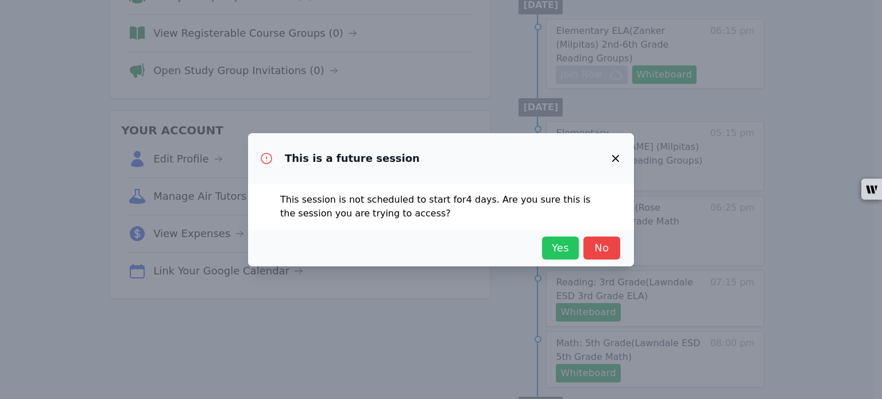
click at [558, 247] on span "Yes" at bounding box center [559, 248] width 25 height 16
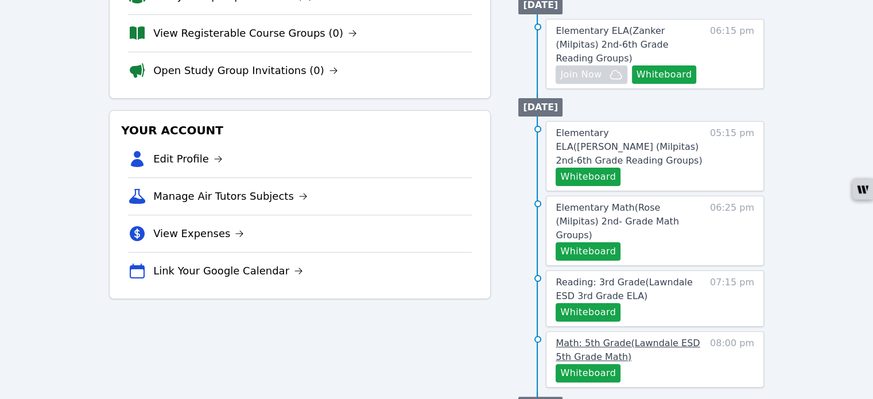
click at [638, 337] on span "Math: 5th Grade ( Lawndale ESD 5th Grade Math )" at bounding box center [628, 349] width 144 height 25
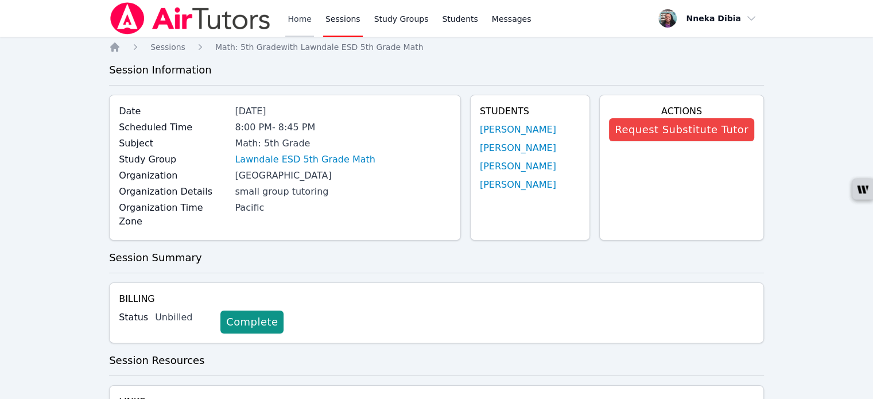
click at [296, 16] on link "Home" at bounding box center [299, 18] width 28 height 37
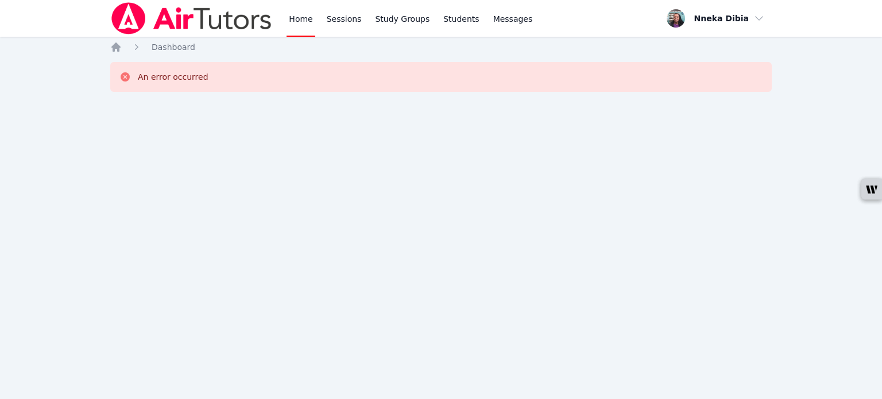
click at [305, 21] on link "Home" at bounding box center [300, 18] width 28 height 37
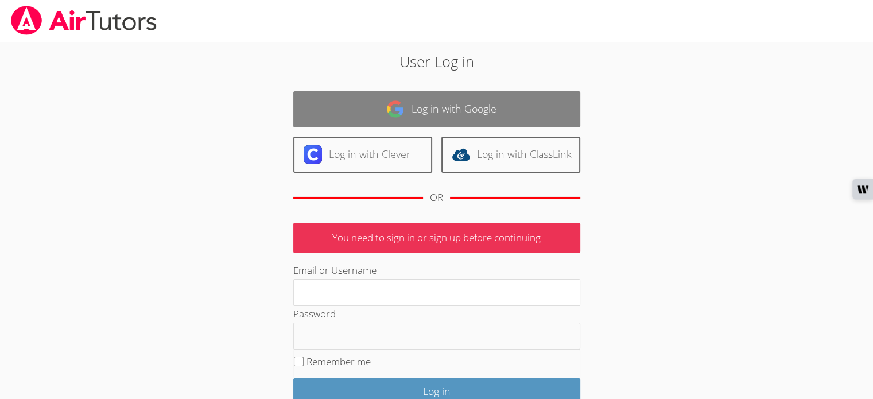
click at [438, 104] on link "Log in with Google" at bounding box center [436, 109] width 287 height 36
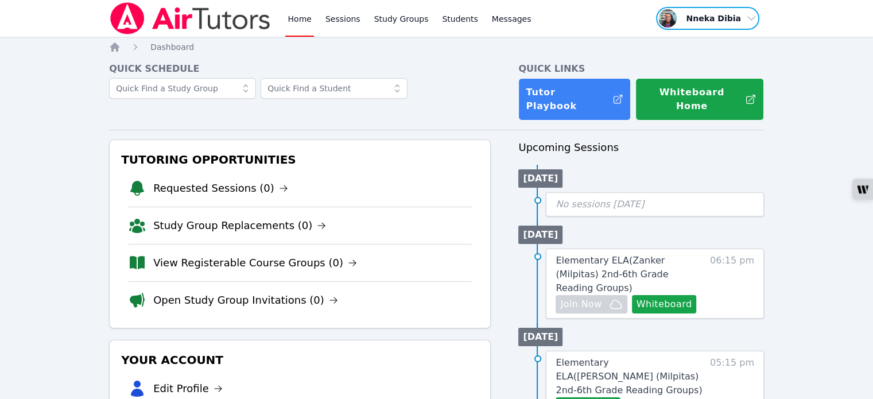
click at [751, 13] on span "button" at bounding box center [708, 18] width 106 height 25
click at [709, 60] on button "Logout" at bounding box center [702, 65] width 110 height 21
